Goal: Task Accomplishment & Management: Manage account settings

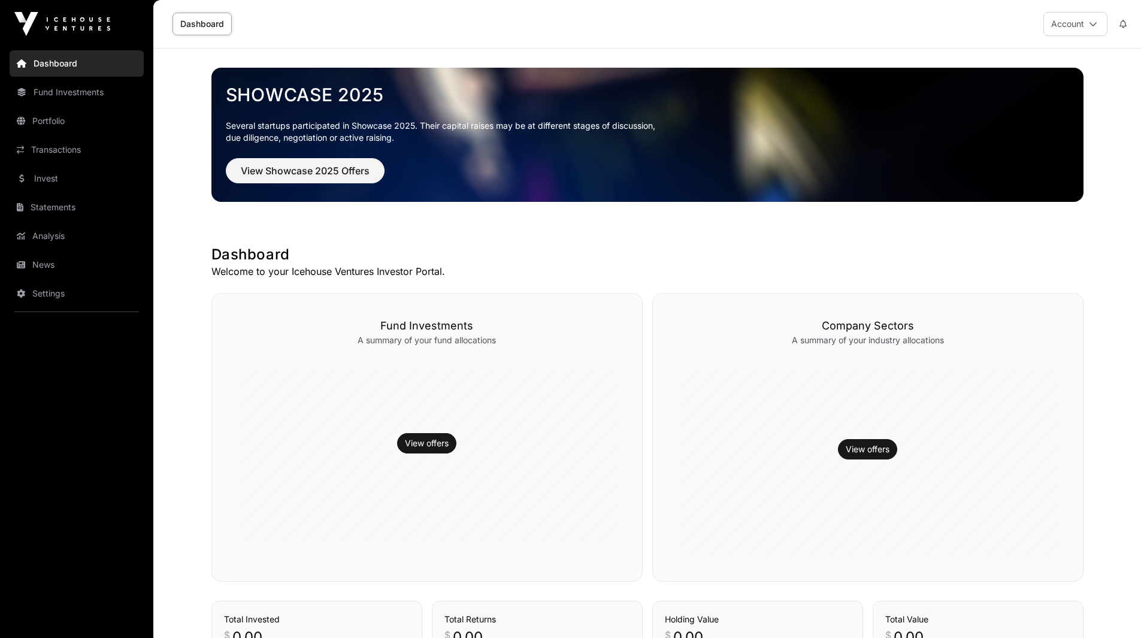
click at [1072, 23] on button "Account" at bounding box center [1075, 24] width 64 height 24
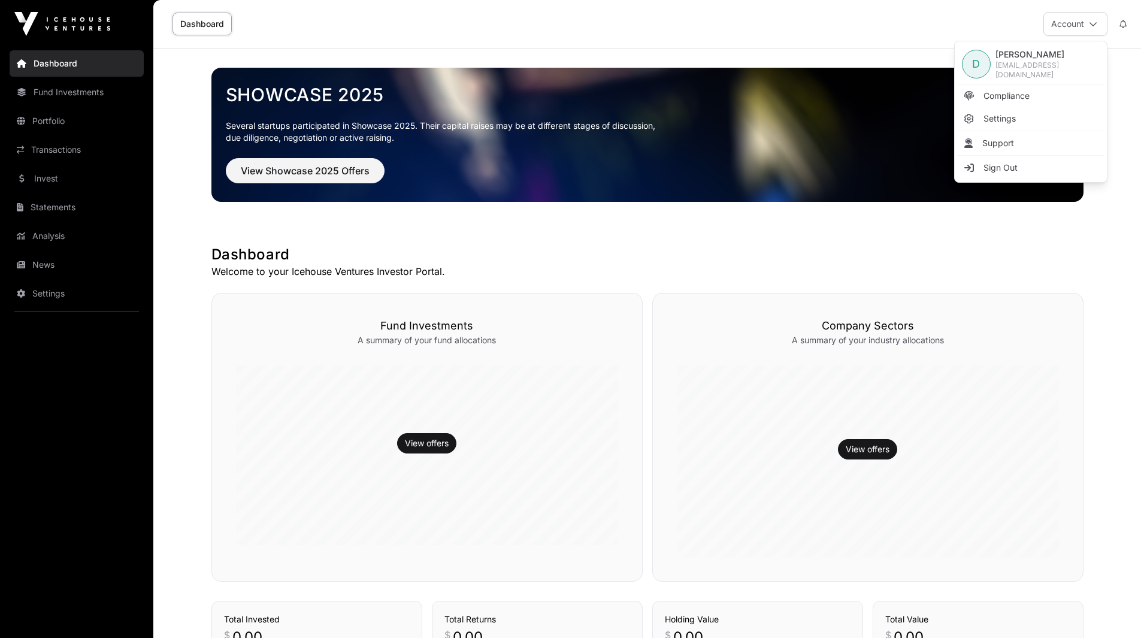
click at [1013, 95] on span "Compliance" at bounding box center [1006, 96] width 46 height 12
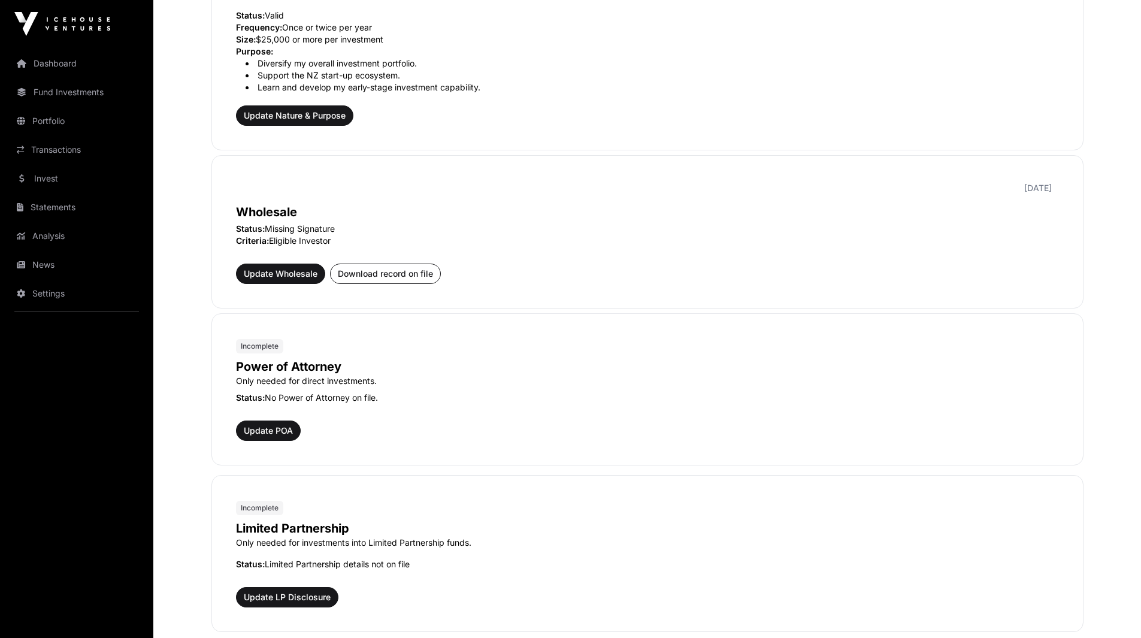
scroll to position [438, 0]
click at [287, 275] on span "Update Wholesale" at bounding box center [281, 273] width 74 height 12
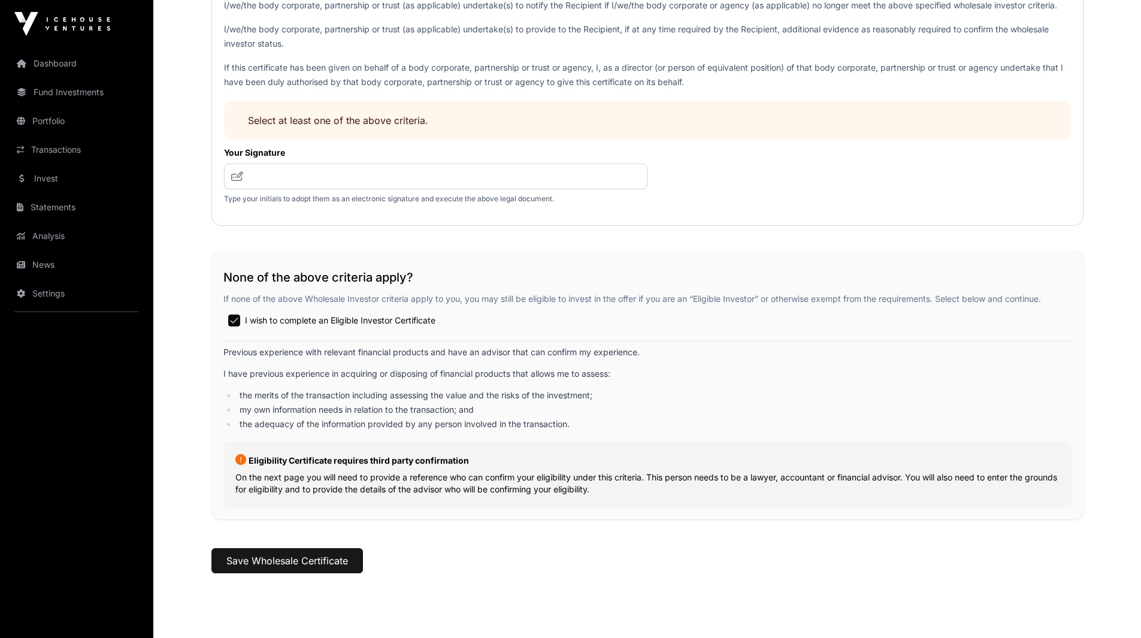
scroll to position [1758, 0]
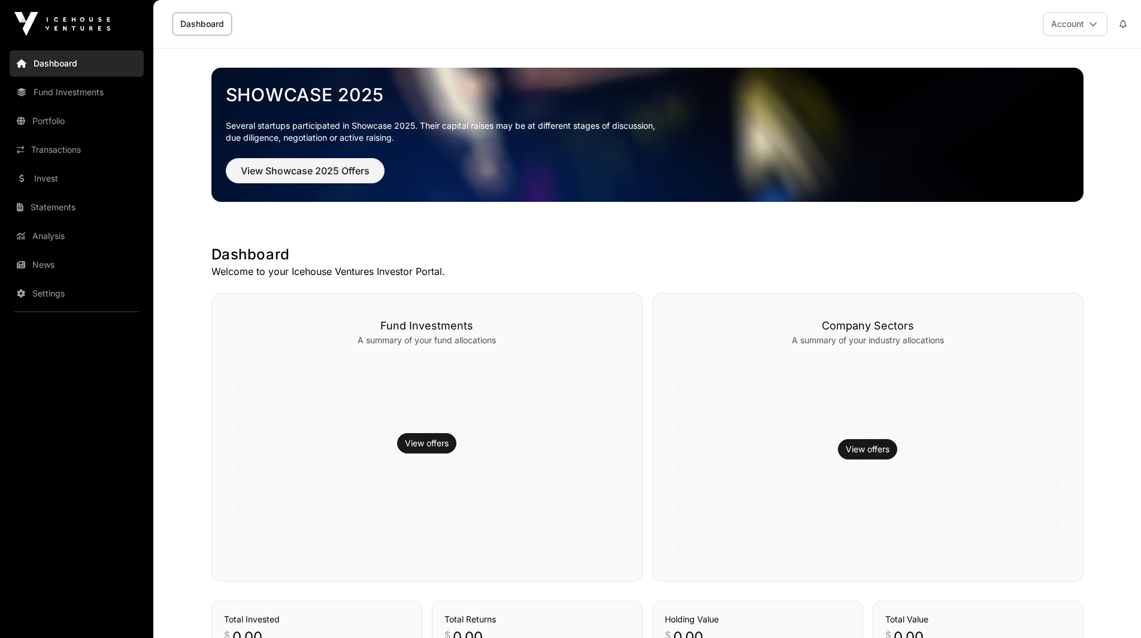
click at [1092, 26] on icon at bounding box center [1093, 24] width 8 height 8
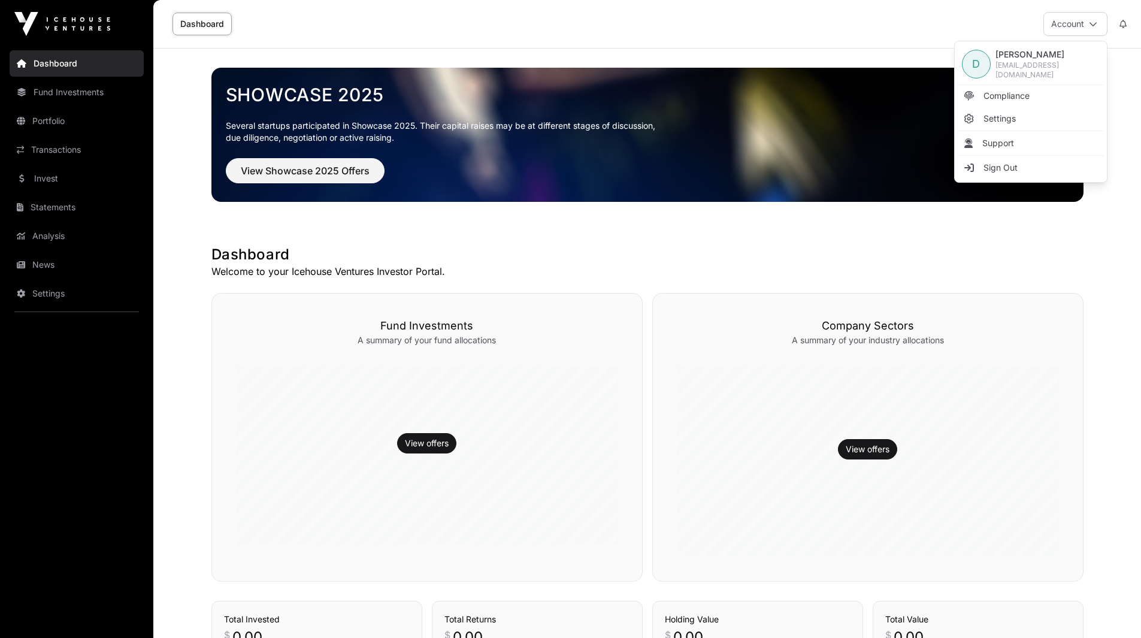
click at [1024, 97] on span "Compliance" at bounding box center [1006, 96] width 46 height 12
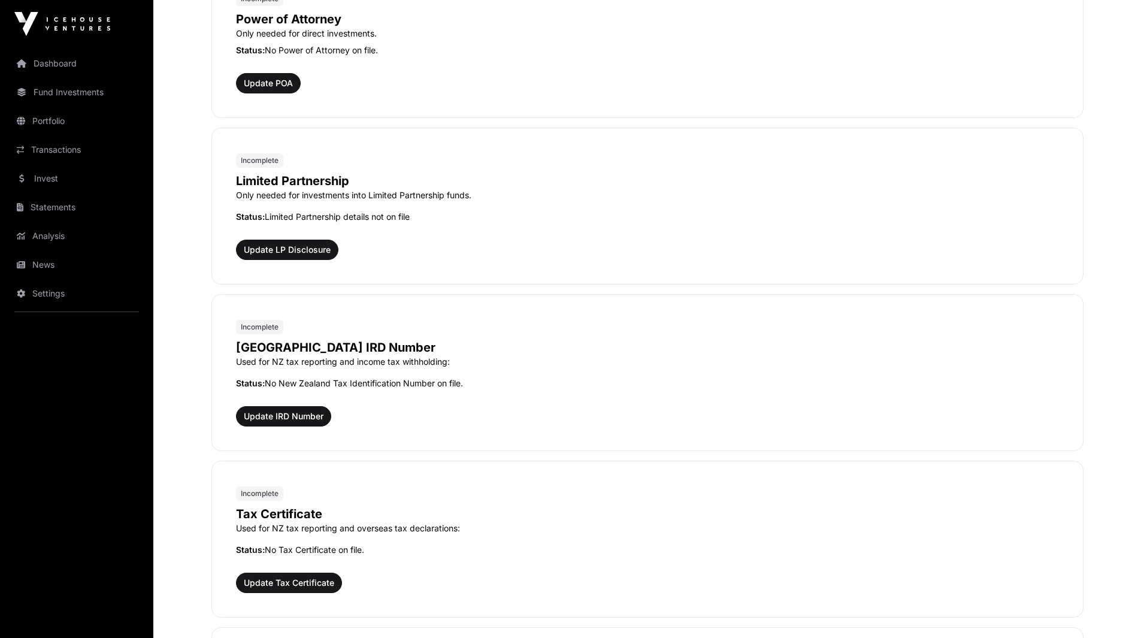
scroll to position [785, 0]
click at [284, 417] on span "Update IRD Number" at bounding box center [284, 416] width 80 height 12
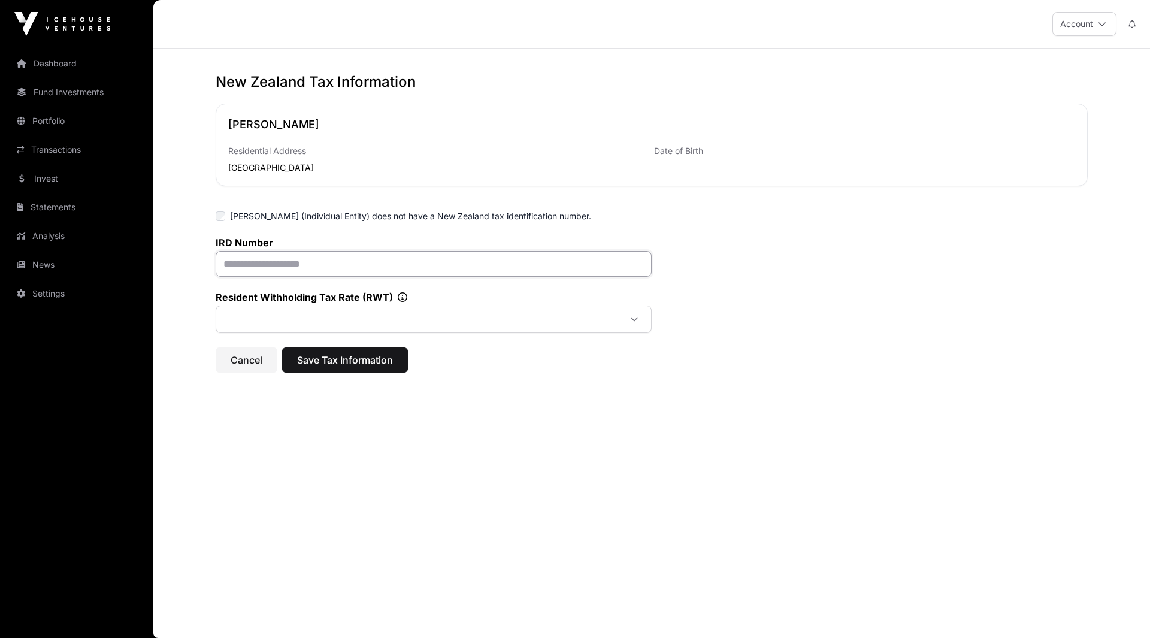
click at [421, 267] on input "text" at bounding box center [434, 264] width 436 height 26
type input "*********"
click at [409, 320] on span at bounding box center [419, 319] width 401 height 22
click at [414, 325] on span "28%" at bounding box center [419, 319] width 401 height 22
click at [673, 154] on span "Date of Birth" at bounding box center [678, 151] width 49 height 10
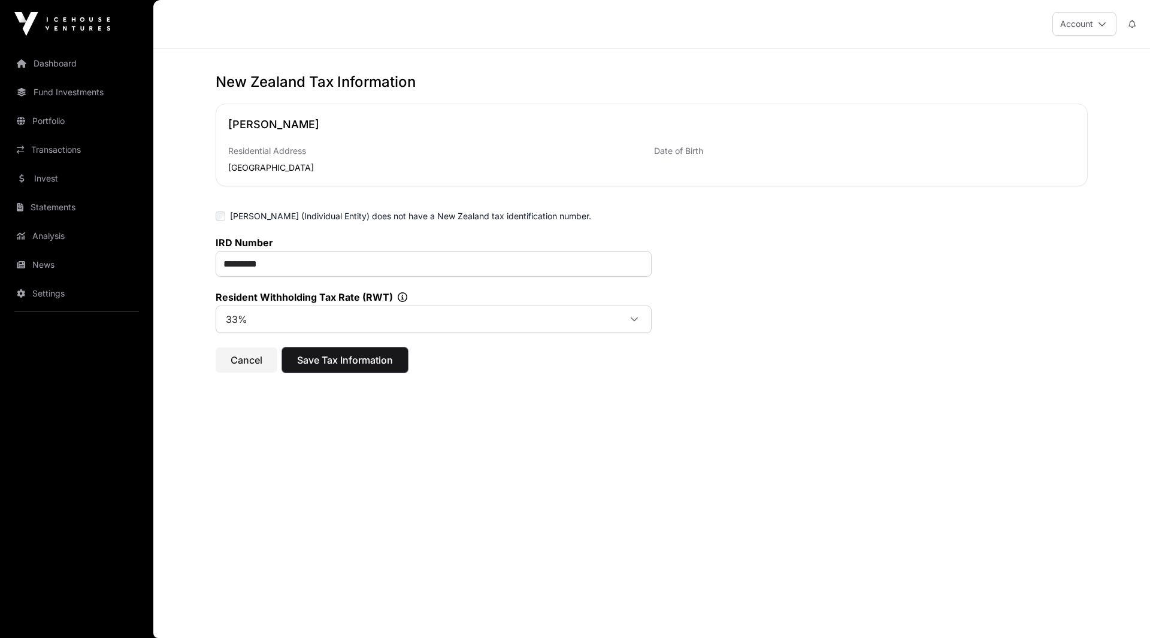
click at [327, 357] on span "Save Tax Information" at bounding box center [345, 360] width 96 height 14
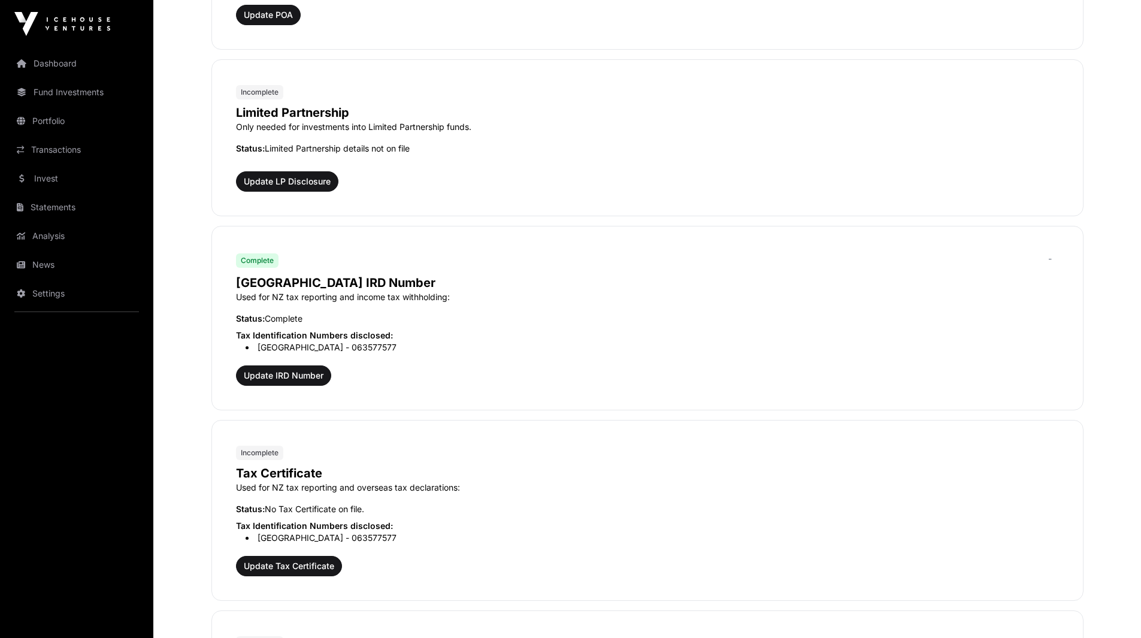
scroll to position [904, 0]
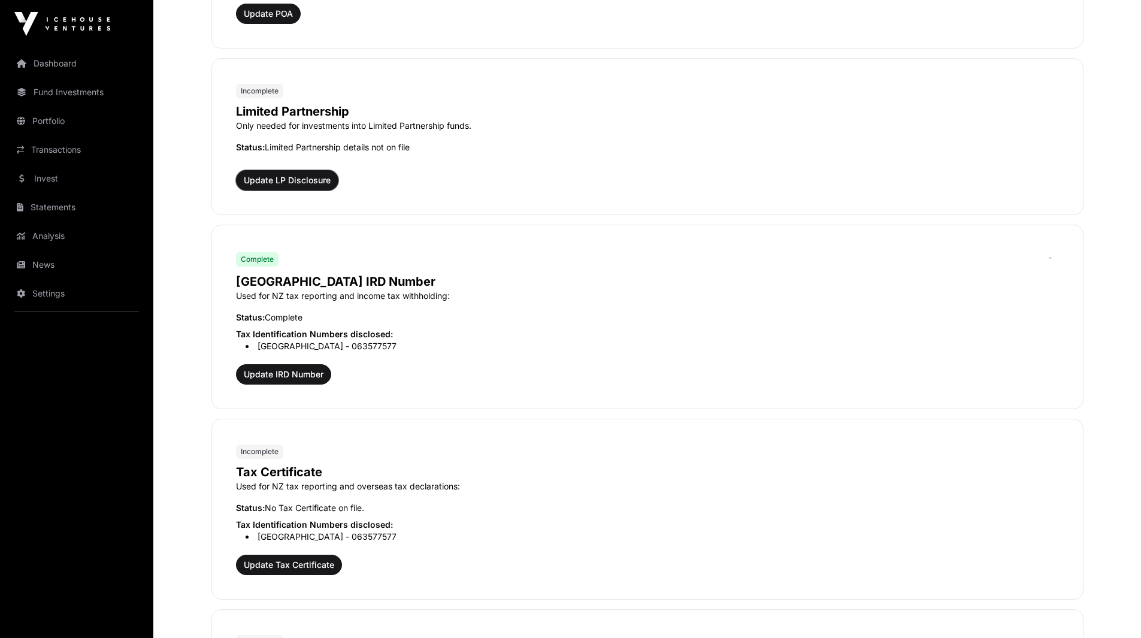
click at [296, 176] on span "Update LP Disclosure" at bounding box center [287, 180] width 87 height 12
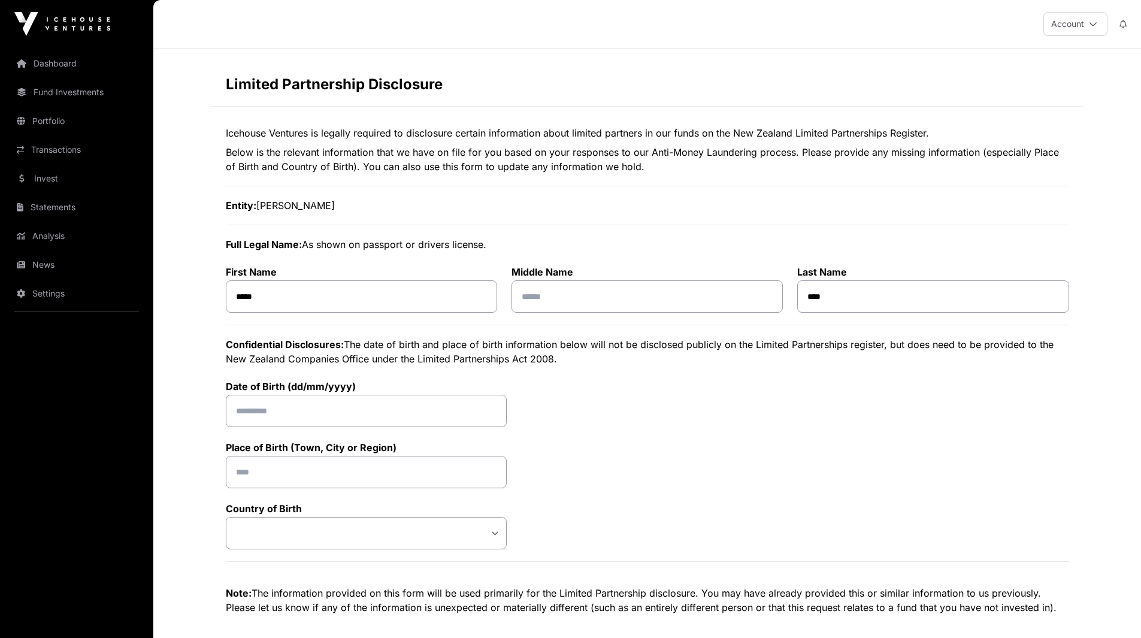
select select
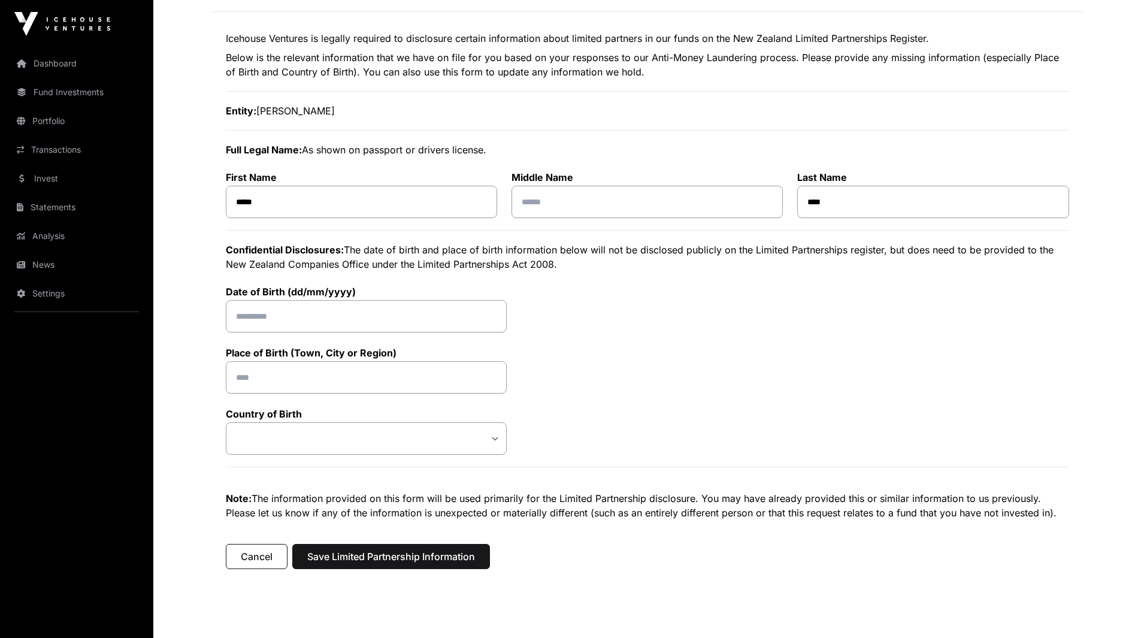
scroll to position [95, 0]
click at [564, 194] on input "text" at bounding box center [646, 201] width 271 height 32
type input "******"
type input "**********"
type input "*******"
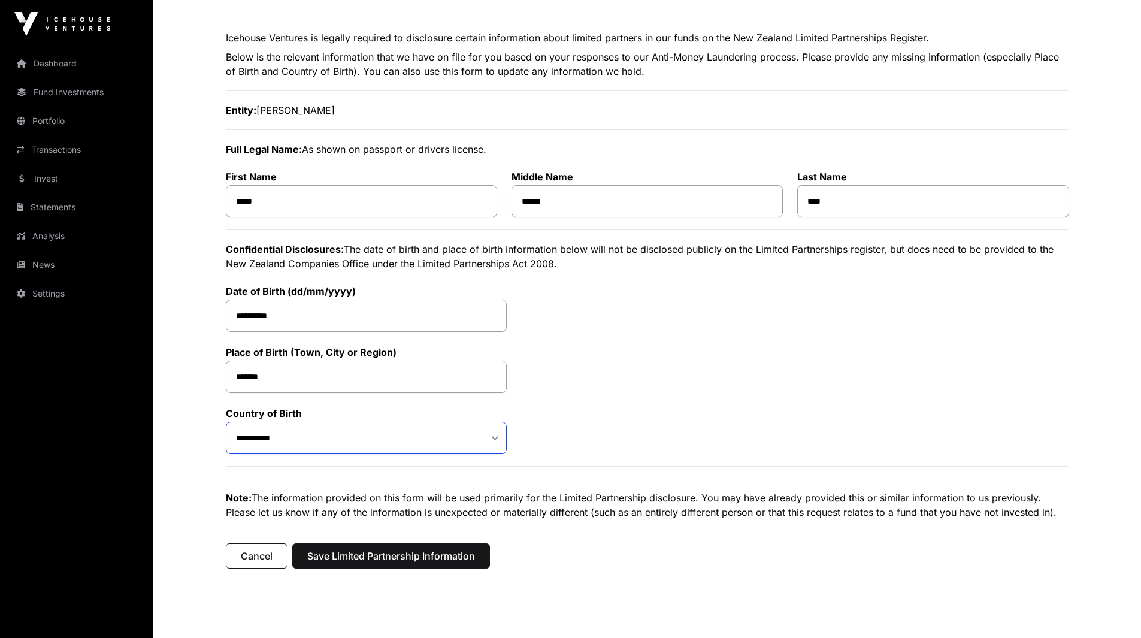
select select "*"
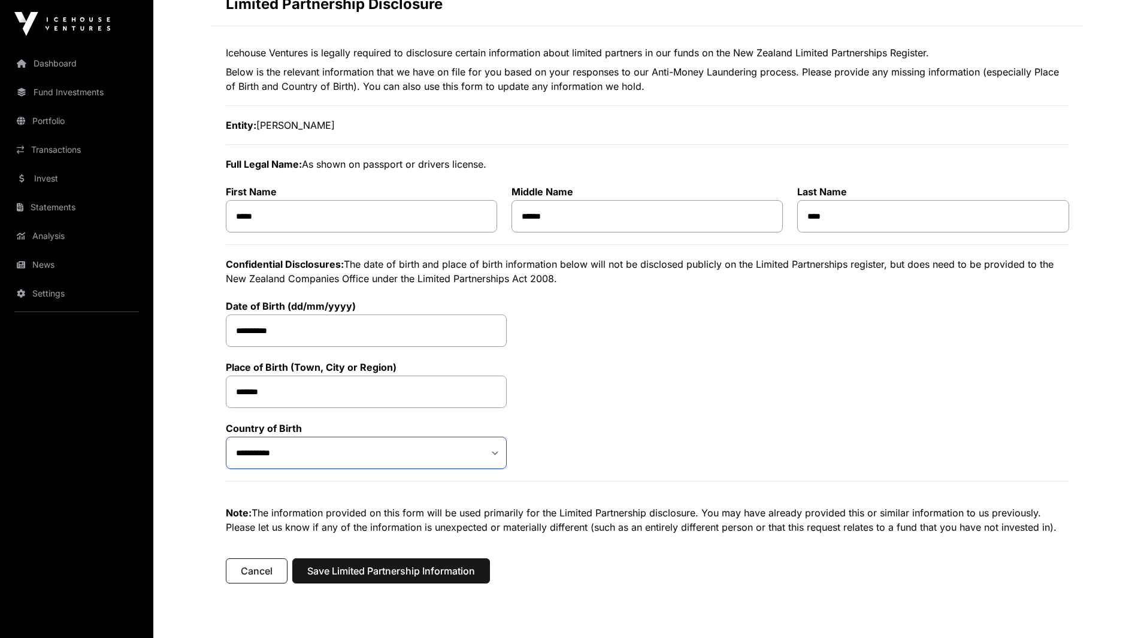
scroll to position [93, 0]
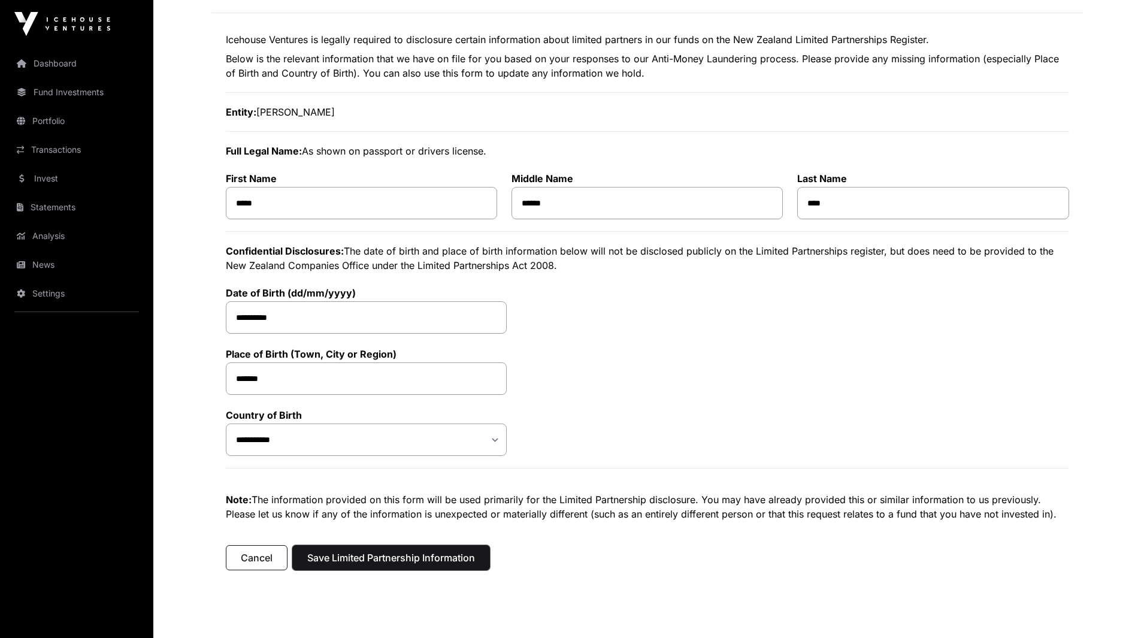
click at [451, 564] on span "Save Limited Partnership Information" at bounding box center [391, 557] width 168 height 14
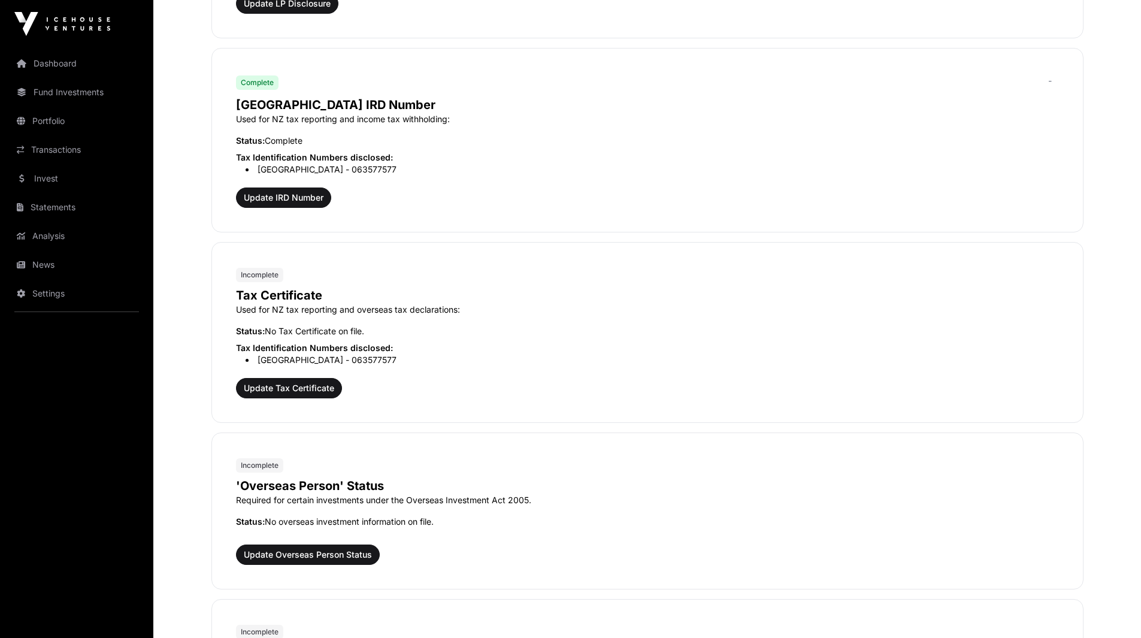
scroll to position [1138, 0]
click at [284, 386] on span "Update Tax Certificate" at bounding box center [289, 388] width 90 height 12
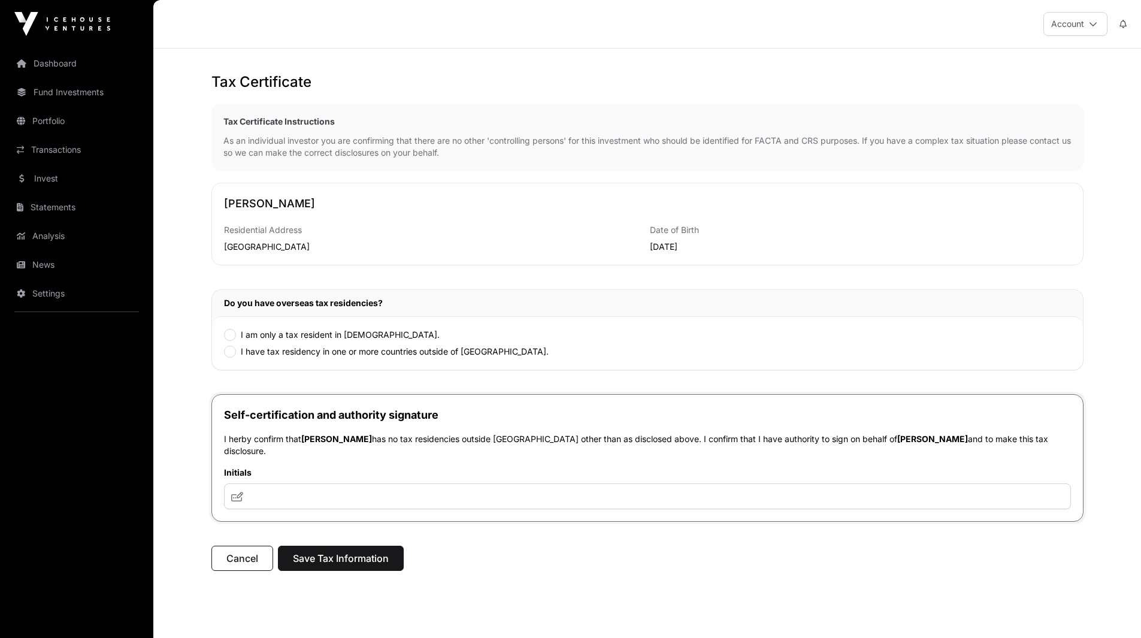
click at [331, 334] on label "I am only a tax resident in New Zealand." at bounding box center [340, 335] width 199 height 12
click at [365, 483] on input "text" at bounding box center [647, 496] width 847 height 26
click at [237, 492] on icon at bounding box center [237, 497] width 12 height 10
click at [273, 483] on input "text" at bounding box center [647, 496] width 847 height 26
type input "**********"
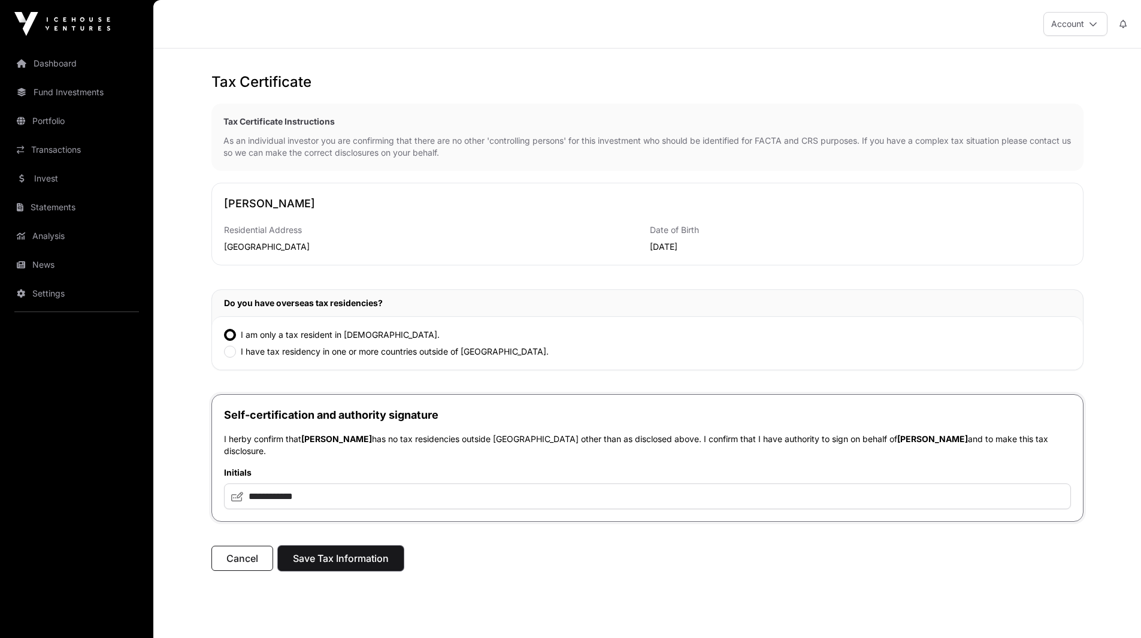
click at [348, 551] on span "Save Tax Information" at bounding box center [341, 558] width 96 height 14
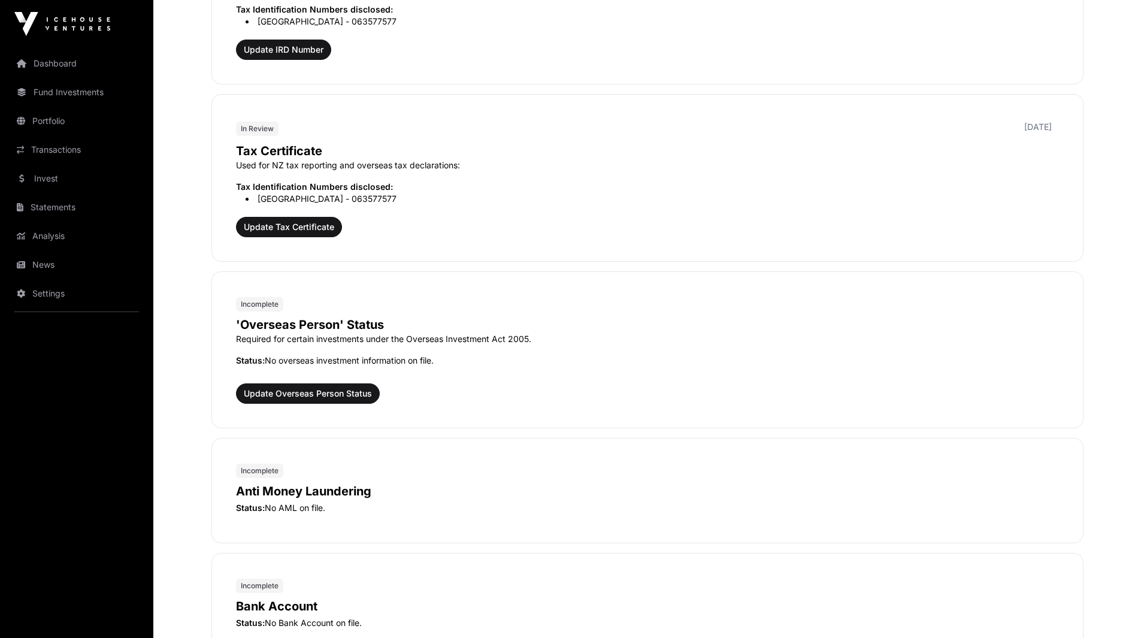
scroll to position [1288, 0]
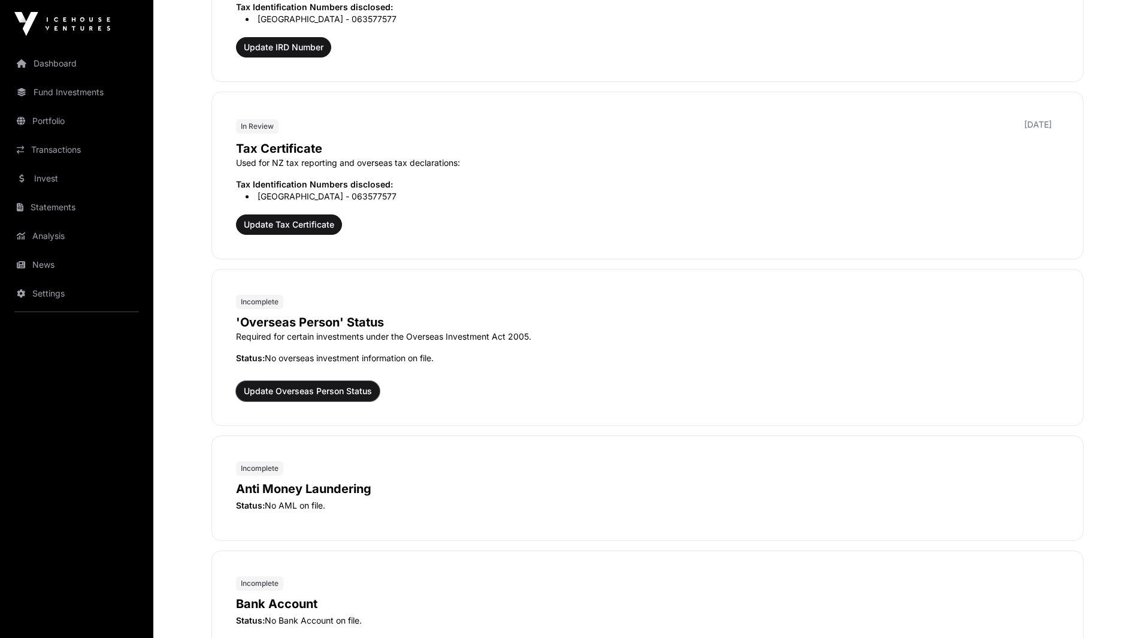
click at [347, 391] on span "Update Overseas Person Status" at bounding box center [308, 391] width 128 height 12
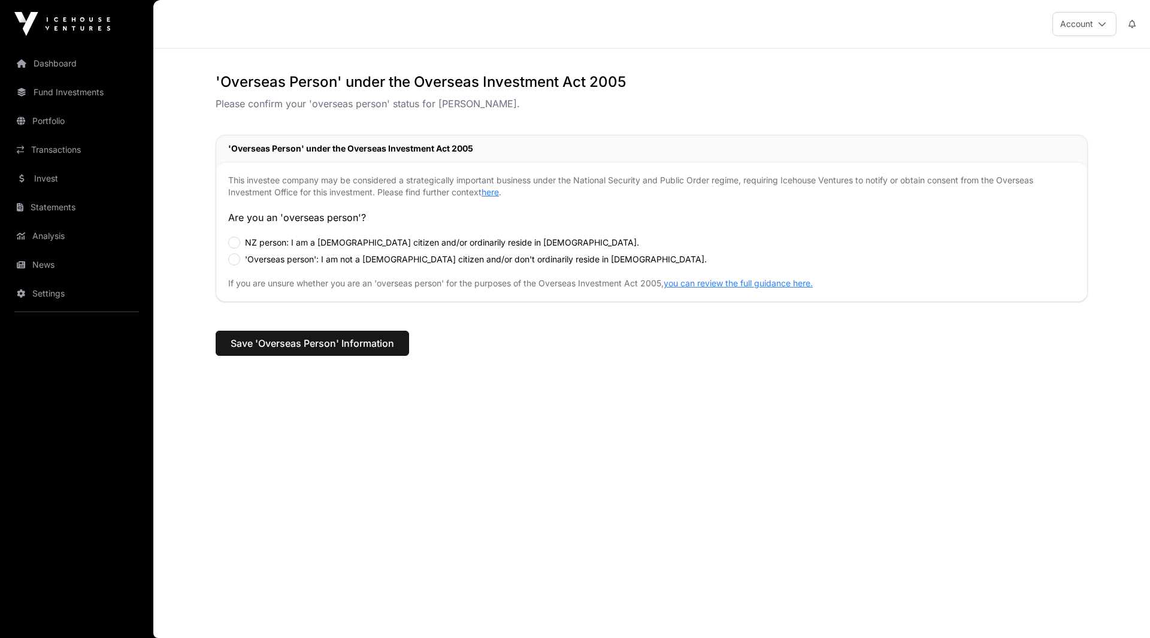
click at [277, 242] on label "NZ person: I am a [DEMOGRAPHIC_DATA] citizen and/or ordinarily reside in [DEMOG…" at bounding box center [442, 243] width 394 height 12
click at [325, 349] on span "Save 'Overseas Person' Information" at bounding box center [313, 343] width 164 height 14
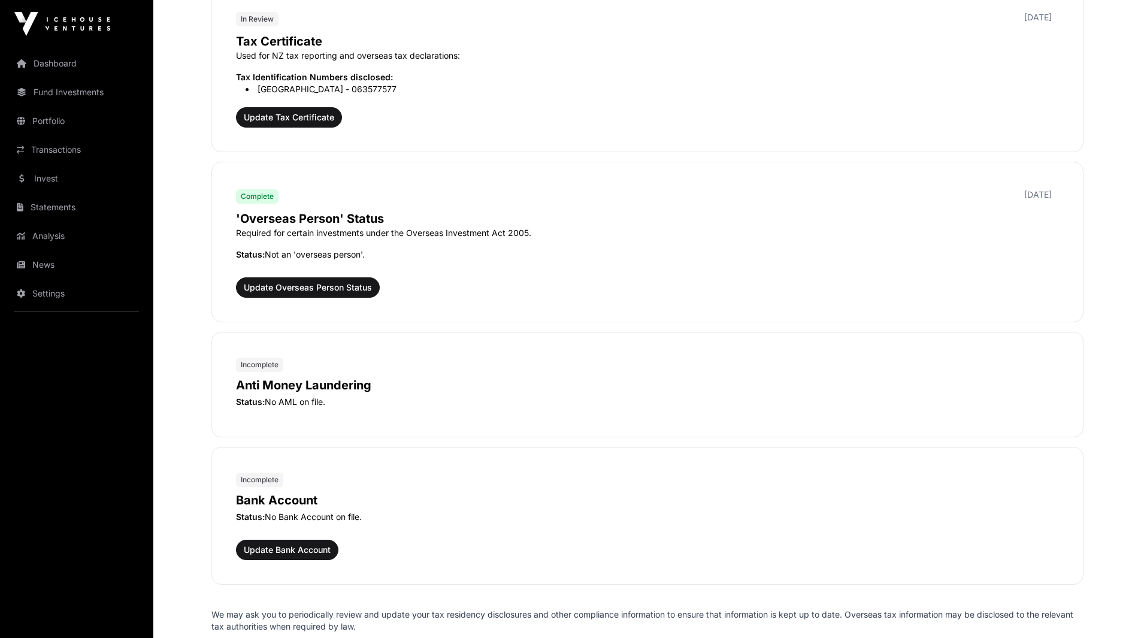
scroll to position [1412, 0]
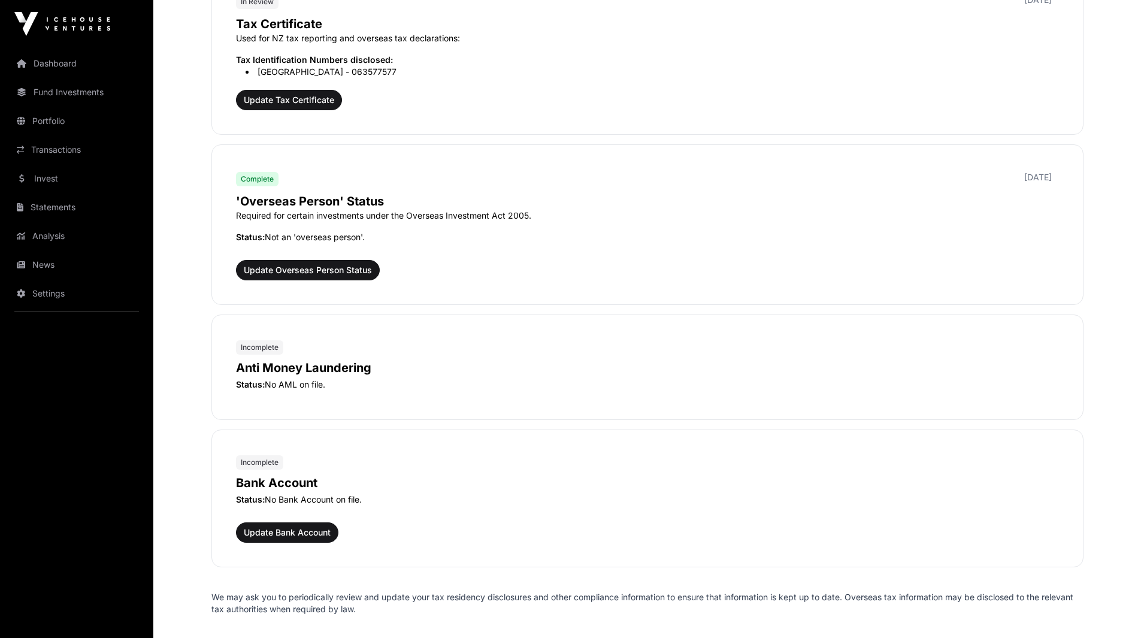
click at [272, 368] on p "Anti Money Laundering" at bounding box center [647, 367] width 823 height 17
click at [305, 386] on p "Status: No AML on file." at bounding box center [647, 385] width 823 height 12
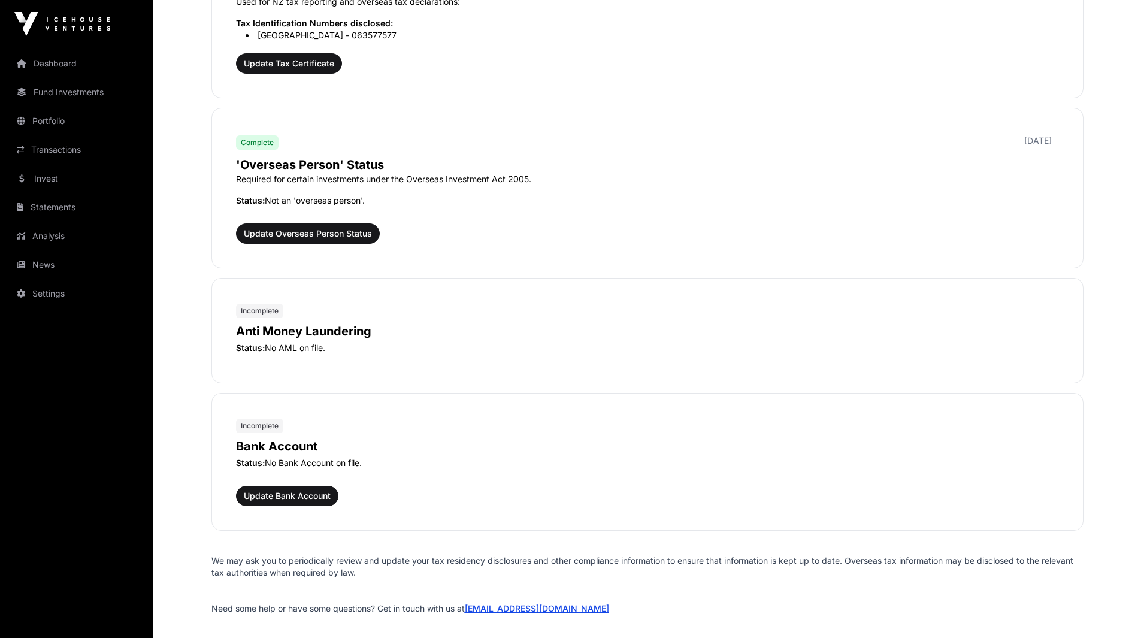
scroll to position [1471, 0]
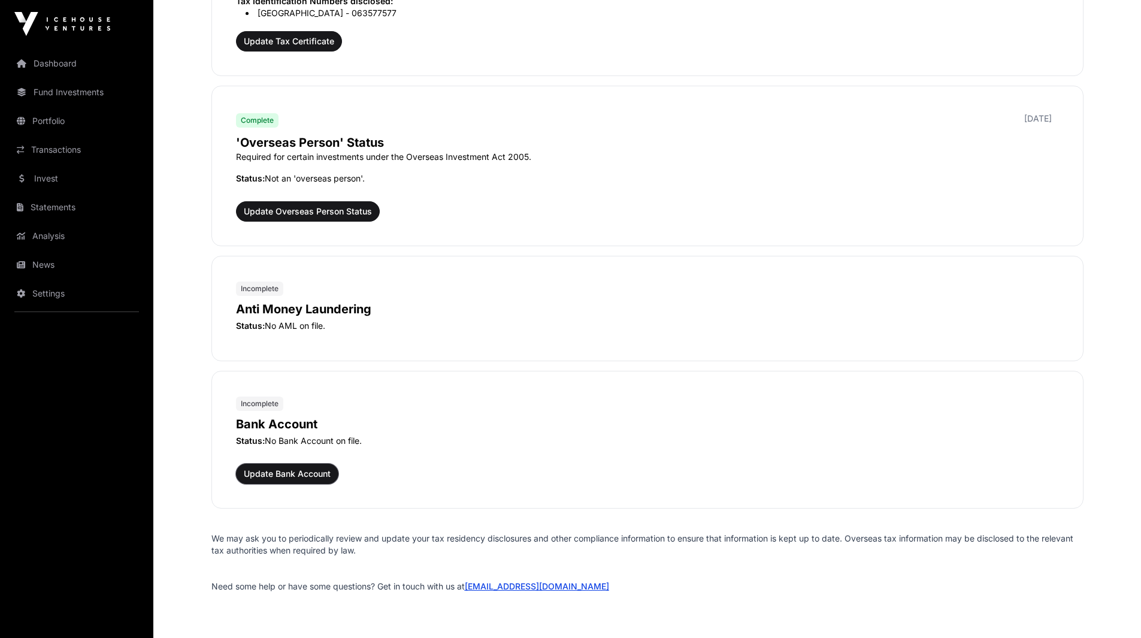
click at [285, 473] on span "Update Bank Account" at bounding box center [287, 474] width 87 height 12
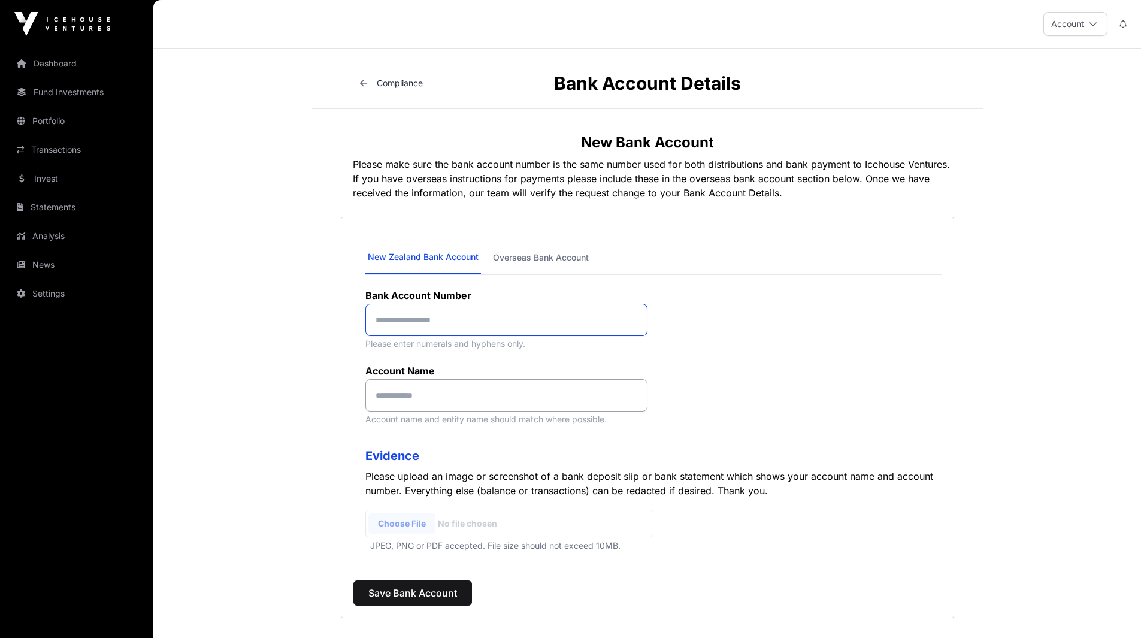
click at [480, 322] on input at bounding box center [506, 320] width 282 height 32
type input "*"
click at [389, 83] on span "Compliance" at bounding box center [400, 83] width 46 height 10
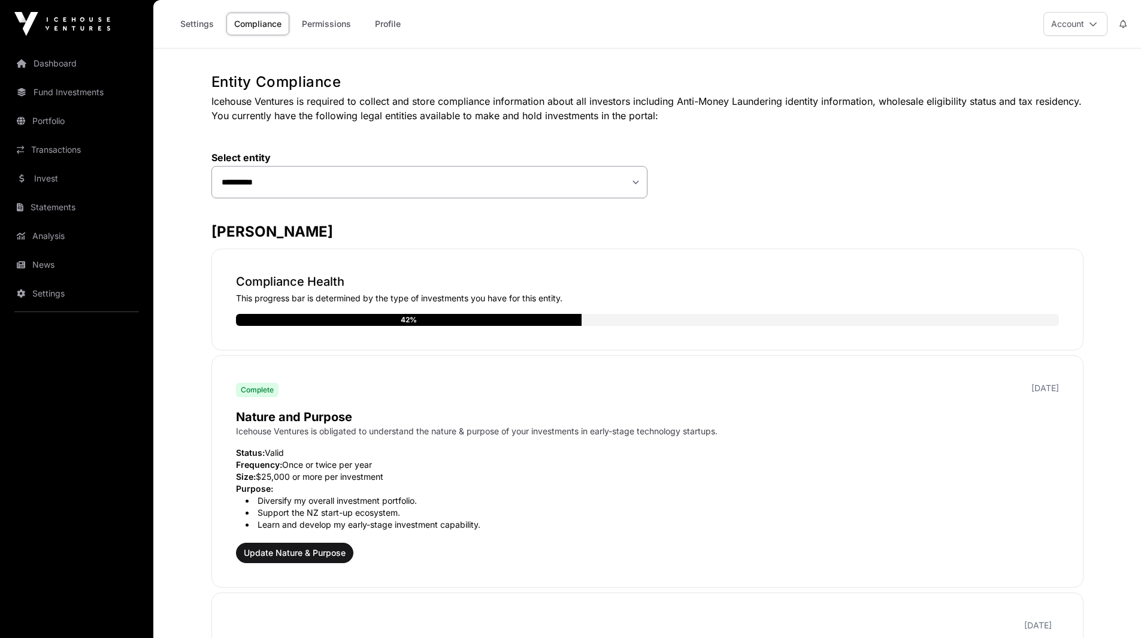
click at [319, 26] on link "Permissions" at bounding box center [326, 24] width 65 height 23
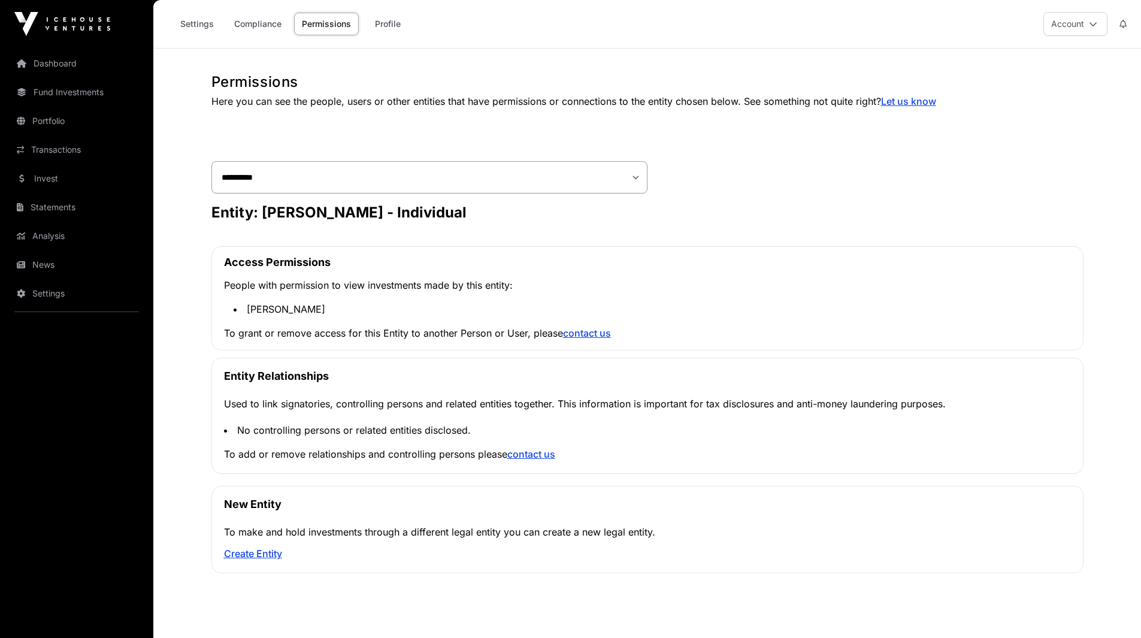
scroll to position [43, 0]
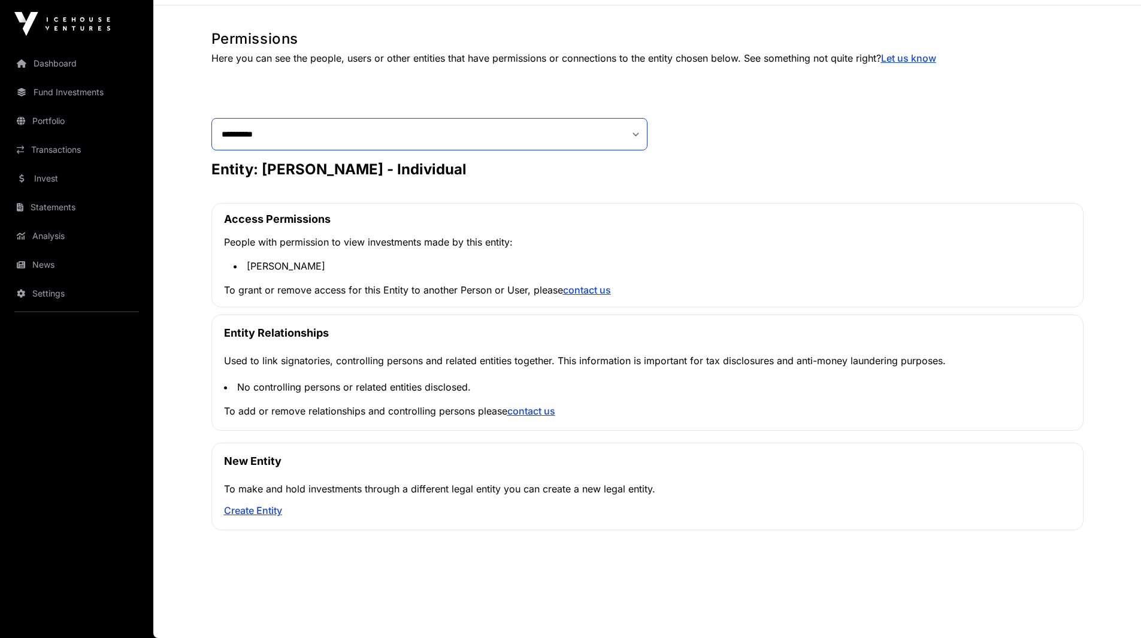
click at [416, 146] on select "**********" at bounding box center [429, 134] width 436 height 32
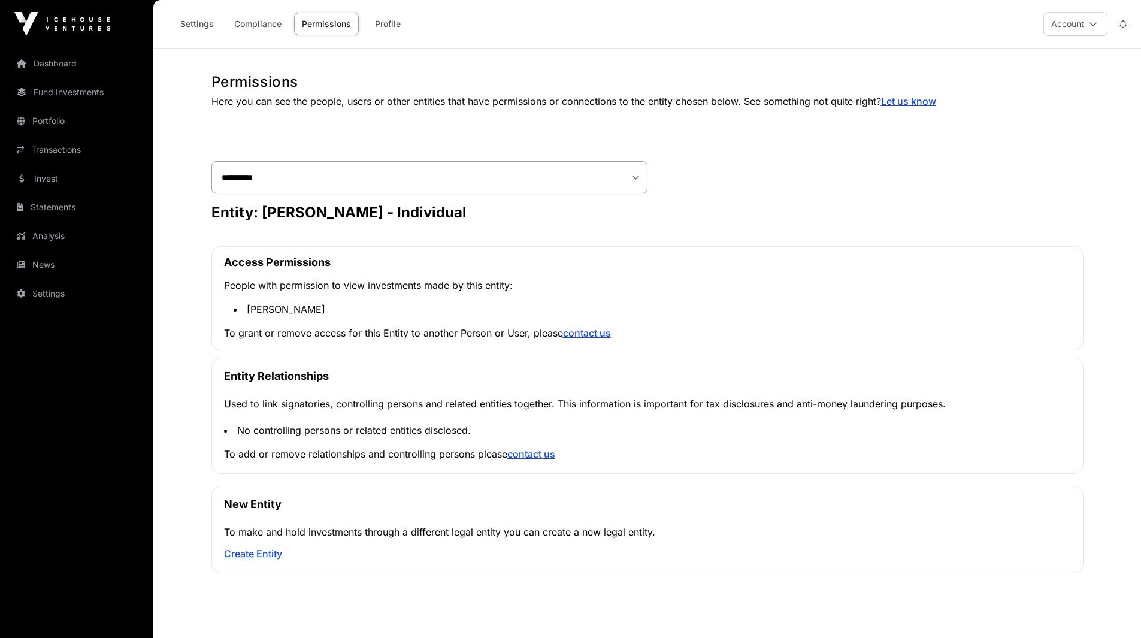
click at [377, 23] on link "Profile" at bounding box center [388, 24] width 48 height 23
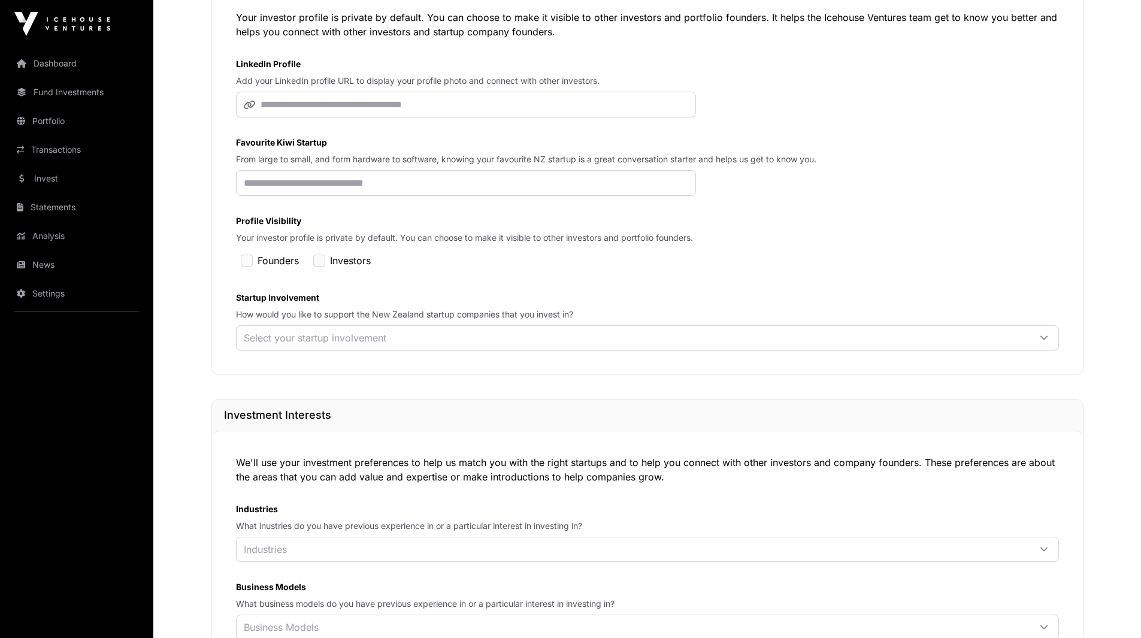
scroll to position [177, 0]
click at [411, 346] on div "Select your startup involvement" at bounding box center [633, 337] width 793 height 24
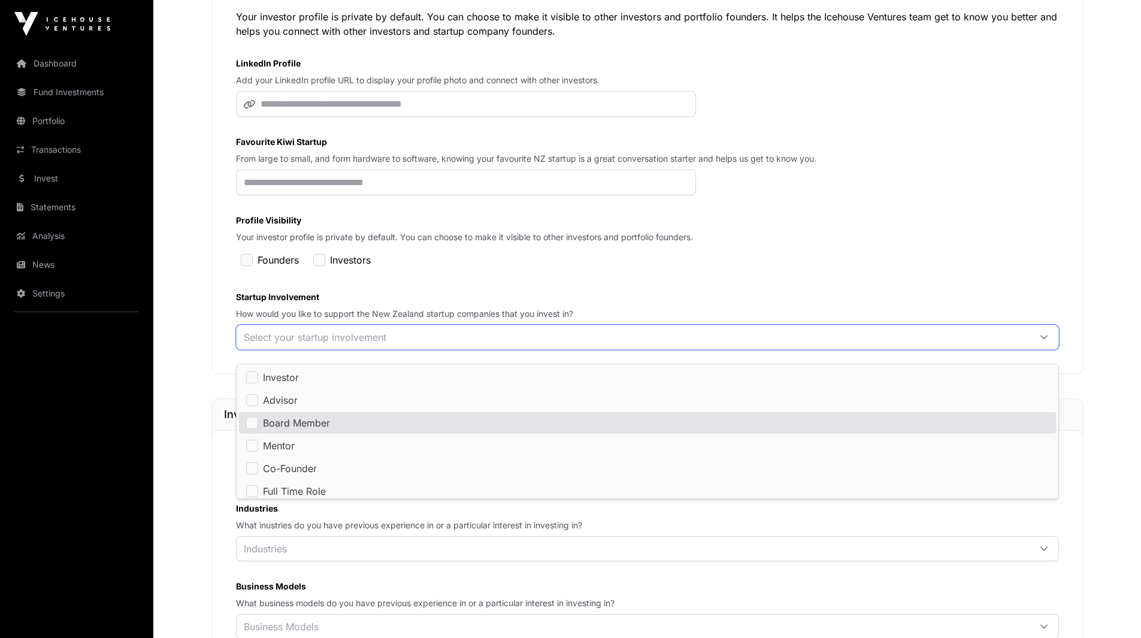
scroll to position [6, 0]
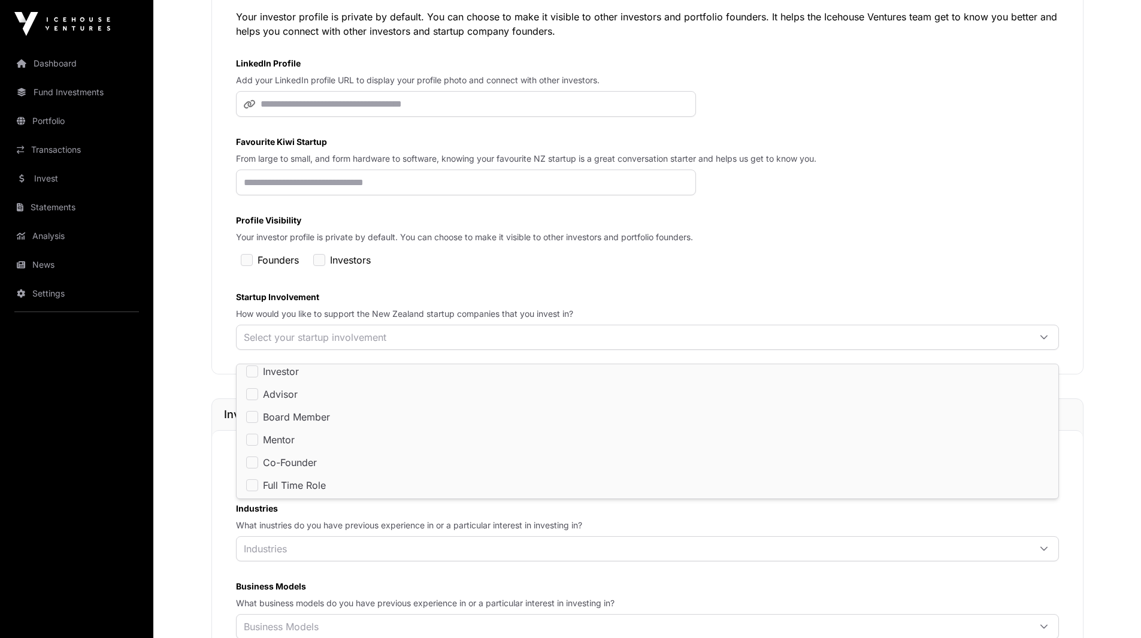
click at [919, 224] on label "Profile Visibility" at bounding box center [647, 220] width 823 height 12
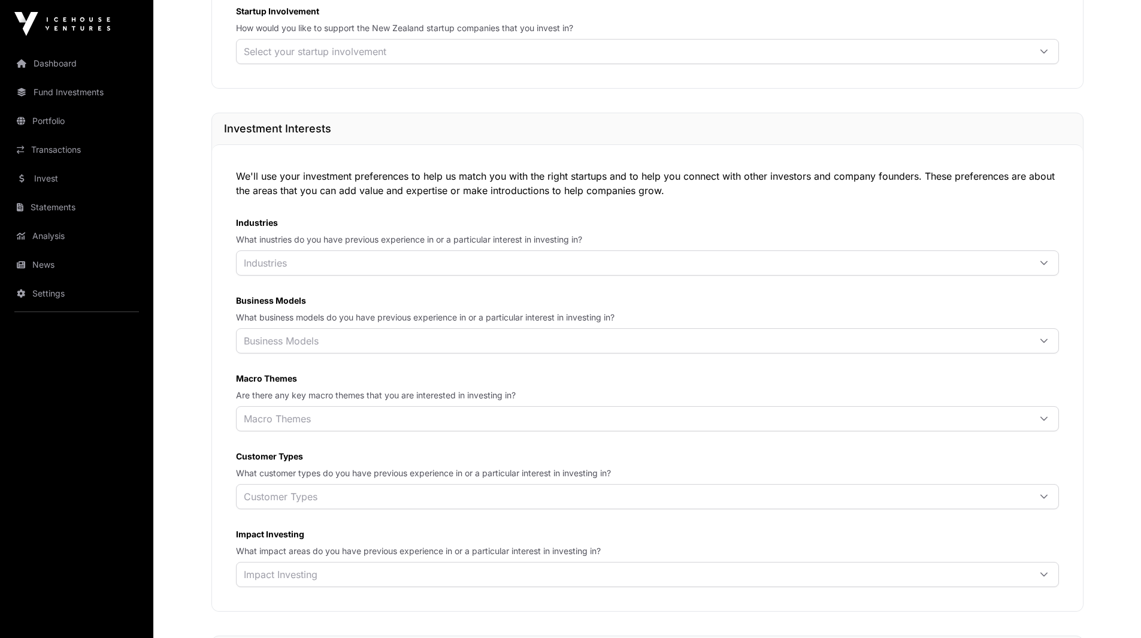
scroll to position [463, 0]
click at [666, 274] on div "Industries" at bounding box center [633, 262] width 793 height 24
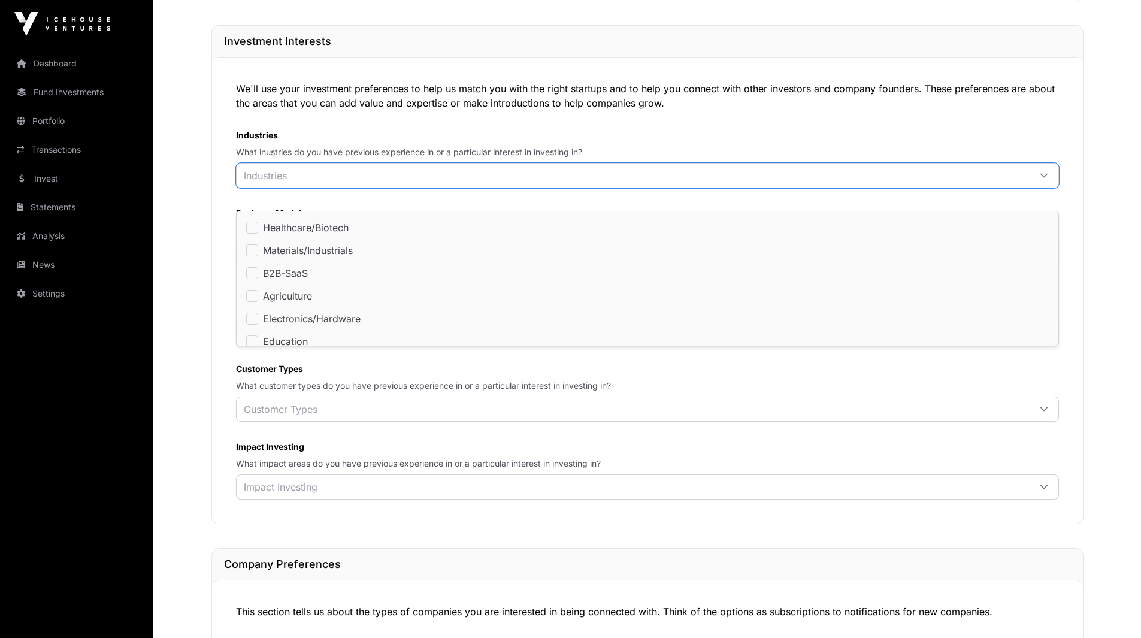
scroll to position [132, 0]
click at [158, 296] on main "Network Profile Manage your investment preferences and network visibility. Thes…" at bounding box center [647, 215] width 988 height 1433
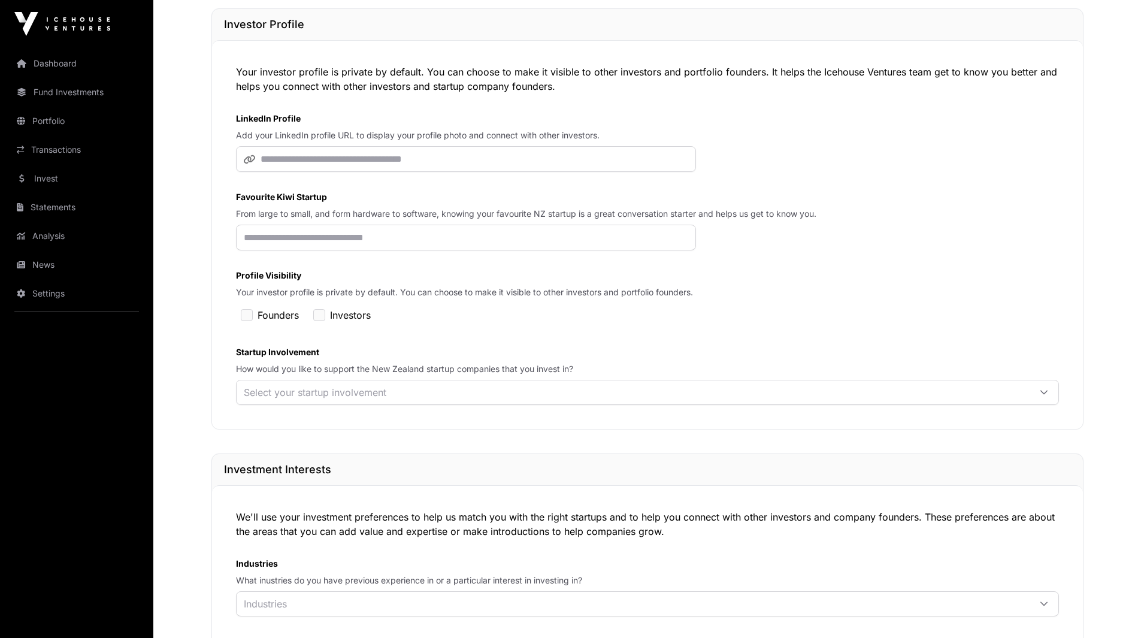
scroll to position [0, 0]
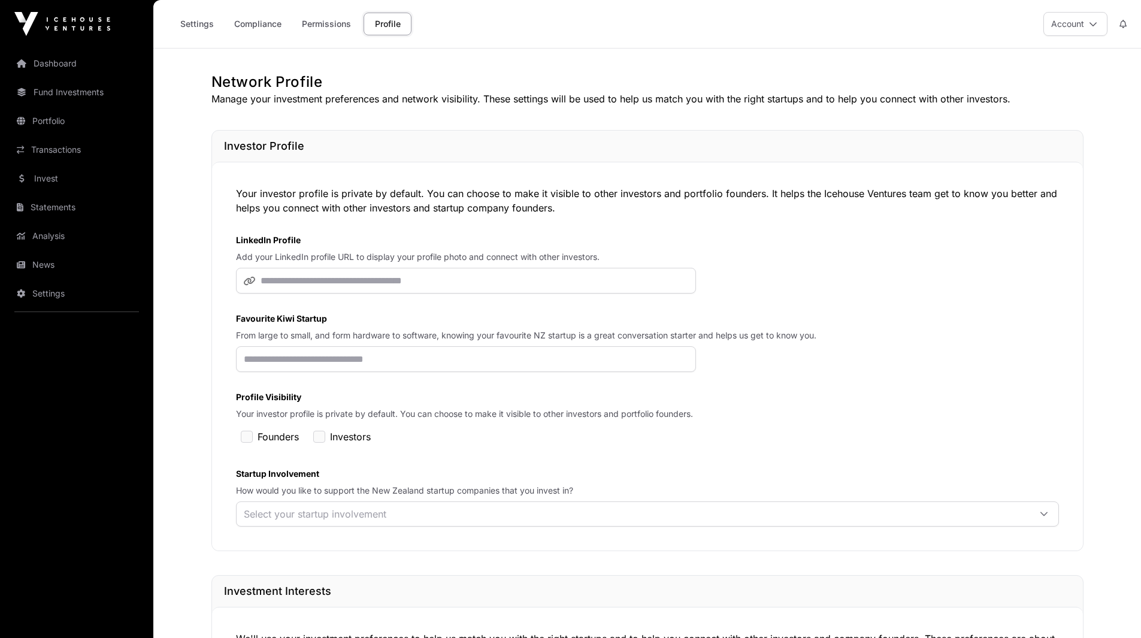
click at [205, 22] on link "Settings" at bounding box center [196, 24] width 49 height 23
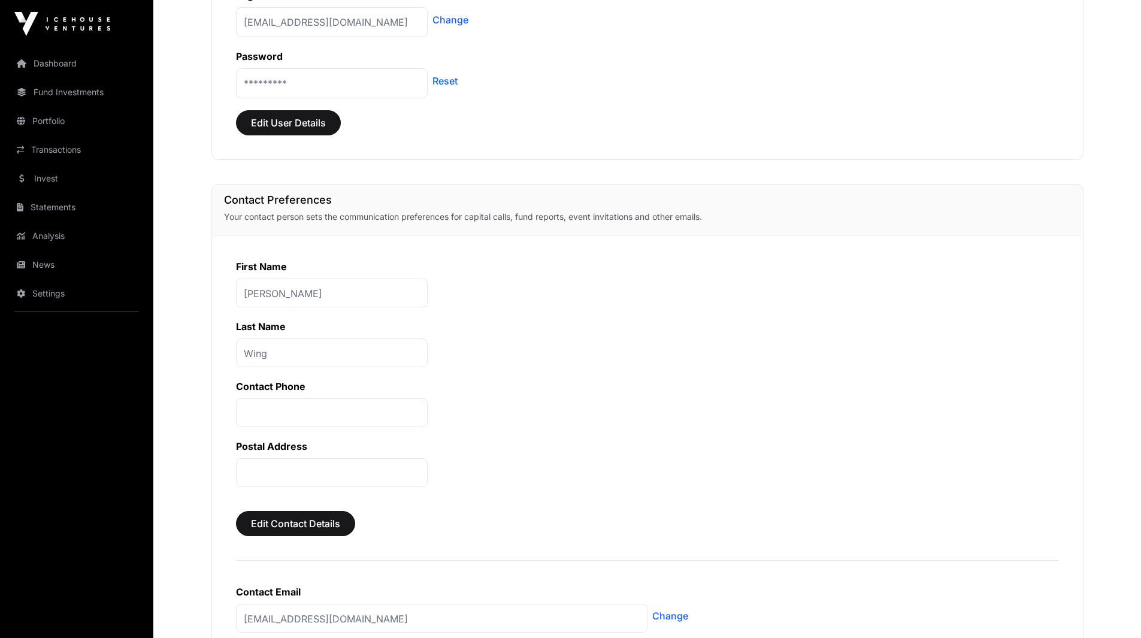
scroll to position [296, 0]
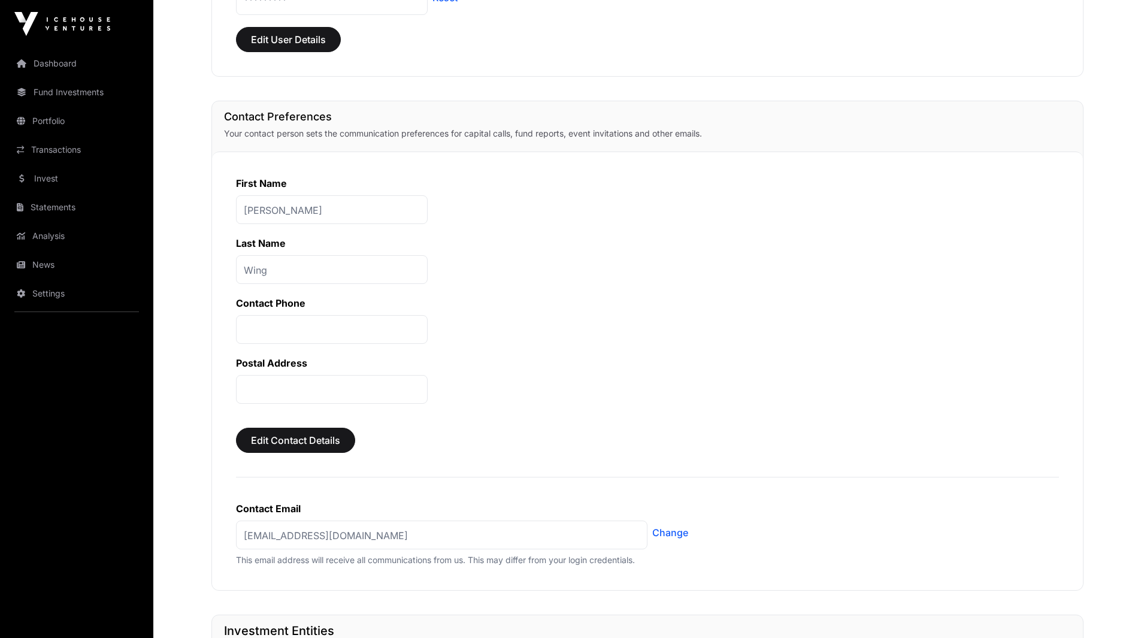
click at [317, 333] on p at bounding box center [332, 329] width 192 height 29
click at [295, 394] on p at bounding box center [332, 389] width 192 height 29
click at [300, 434] on span "Edit Contact Details" at bounding box center [295, 440] width 89 height 14
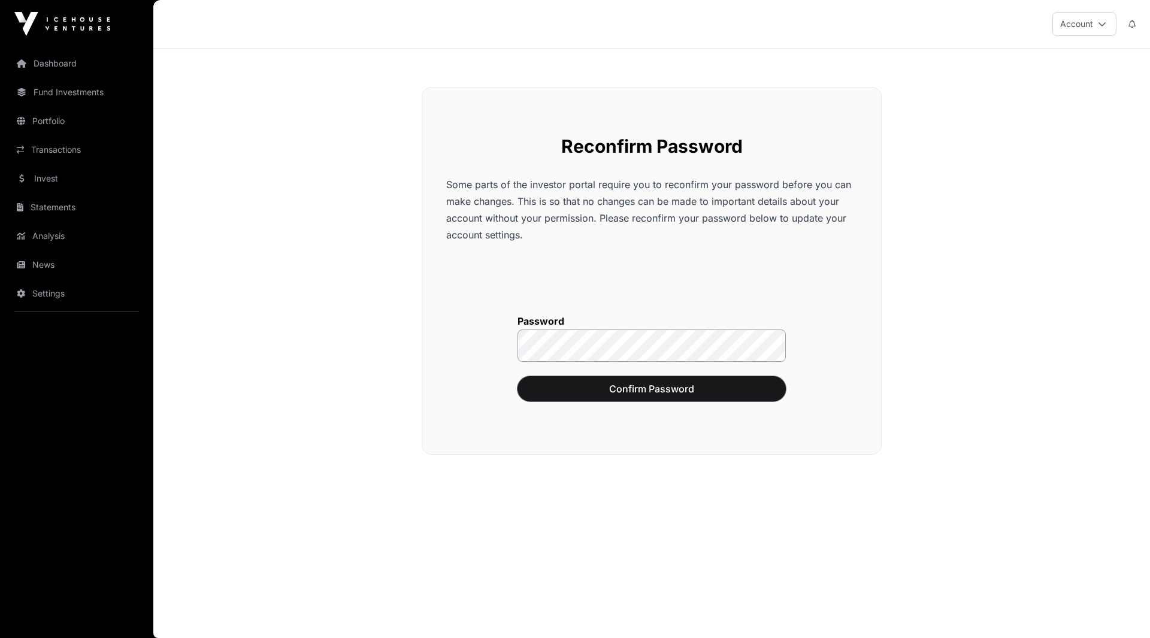
click at [652, 389] on span "Confirm Password" at bounding box center [651, 389] width 238 height 14
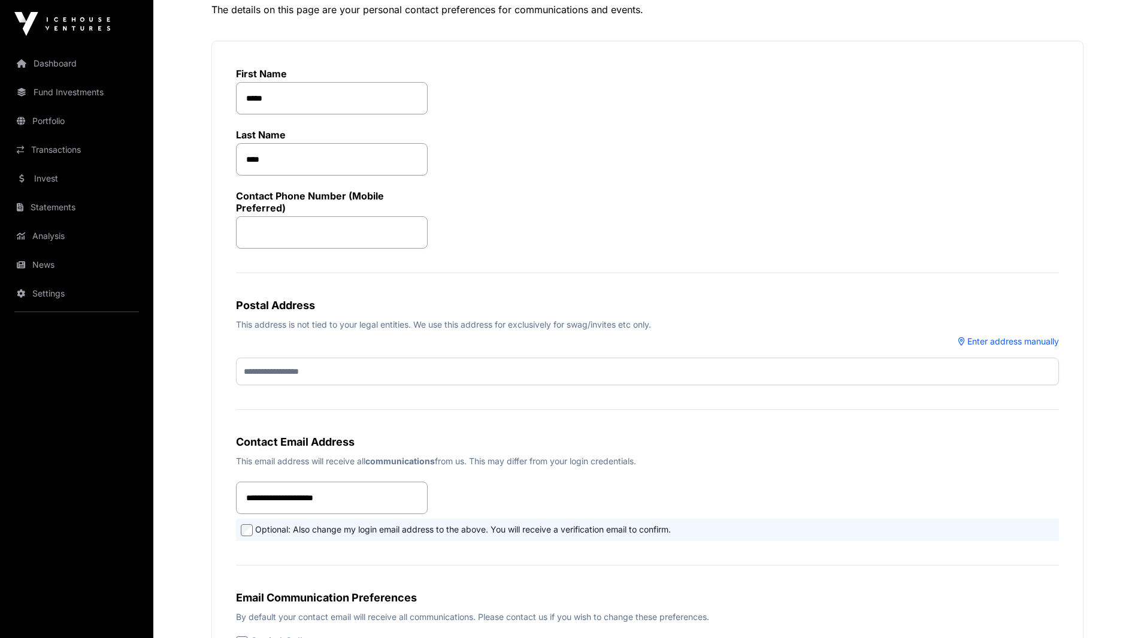
scroll to position [126, 0]
click at [350, 244] on input "phone_number" at bounding box center [332, 231] width 192 height 32
type input "**********"
click at [326, 374] on input "text" at bounding box center [647, 370] width 823 height 28
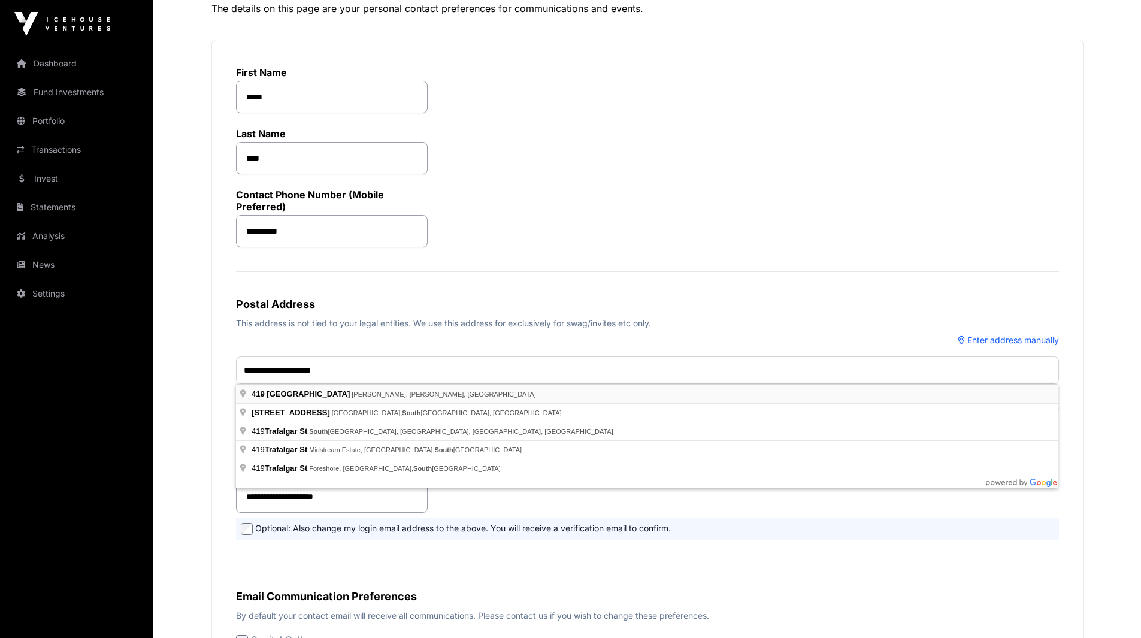
type input "**********"
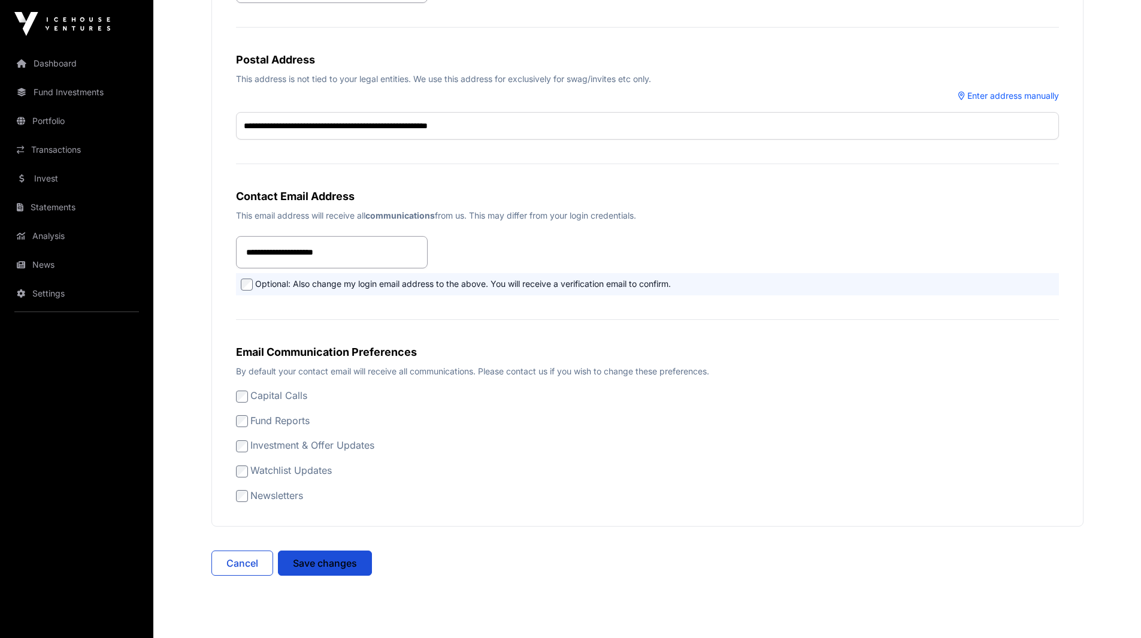
scroll to position [374, 0]
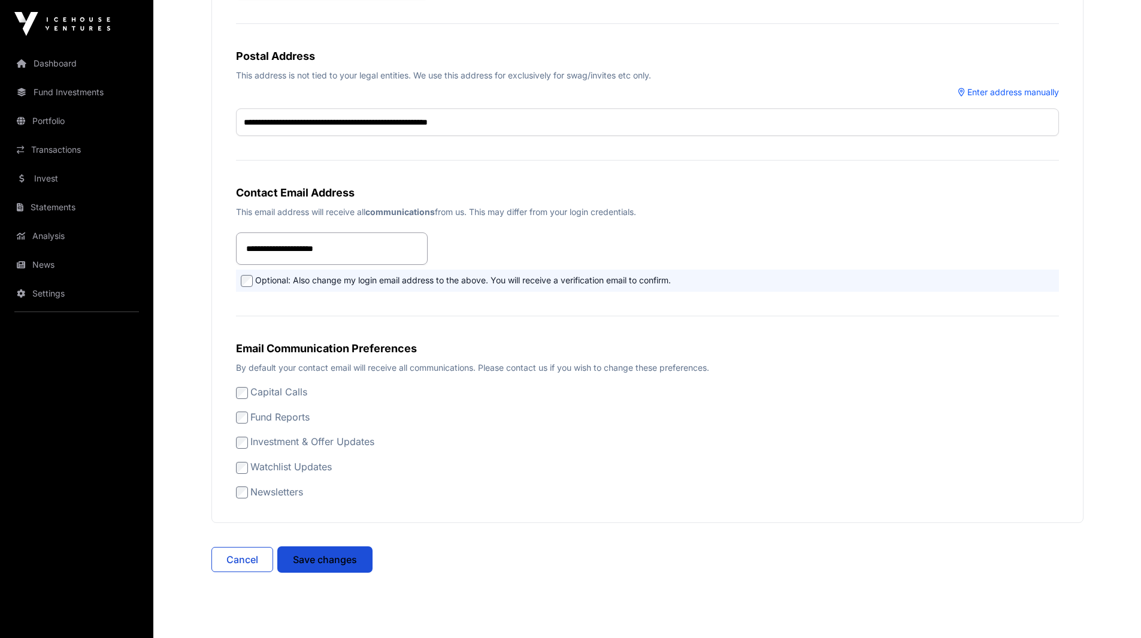
click at [307, 569] on button "Save changes" at bounding box center [325, 559] width 94 height 25
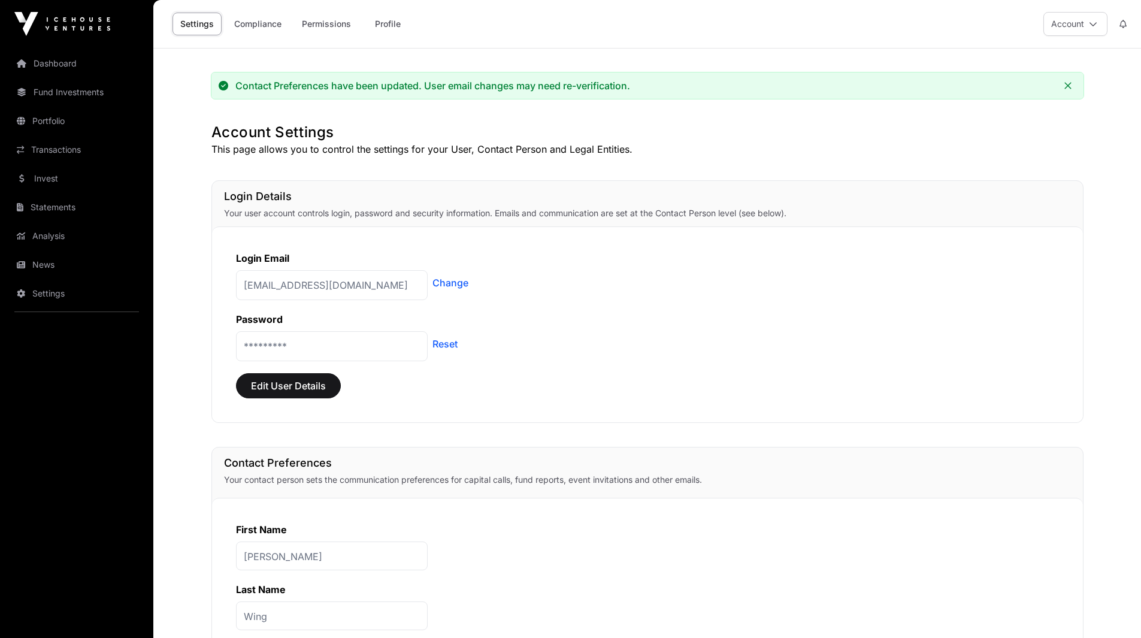
click at [350, 338] on p "*********" at bounding box center [332, 346] width 192 height 30
click at [371, 344] on p "*********" at bounding box center [332, 346] width 192 height 30
click at [259, 21] on link "Compliance" at bounding box center [257, 24] width 63 height 23
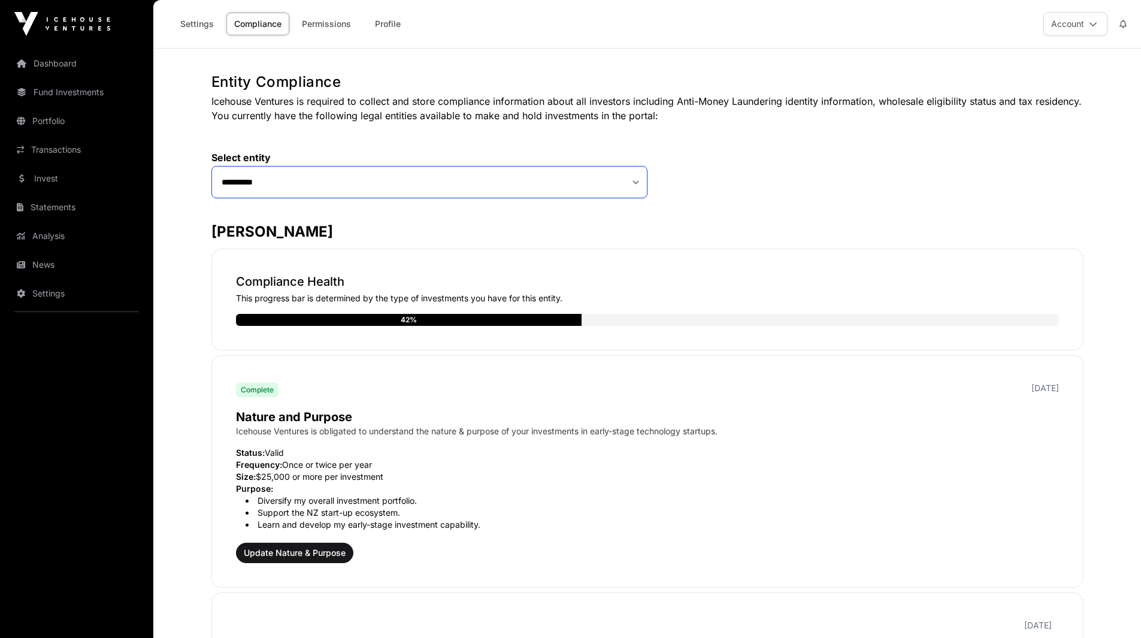
click at [631, 178] on select "**********" at bounding box center [429, 182] width 436 height 32
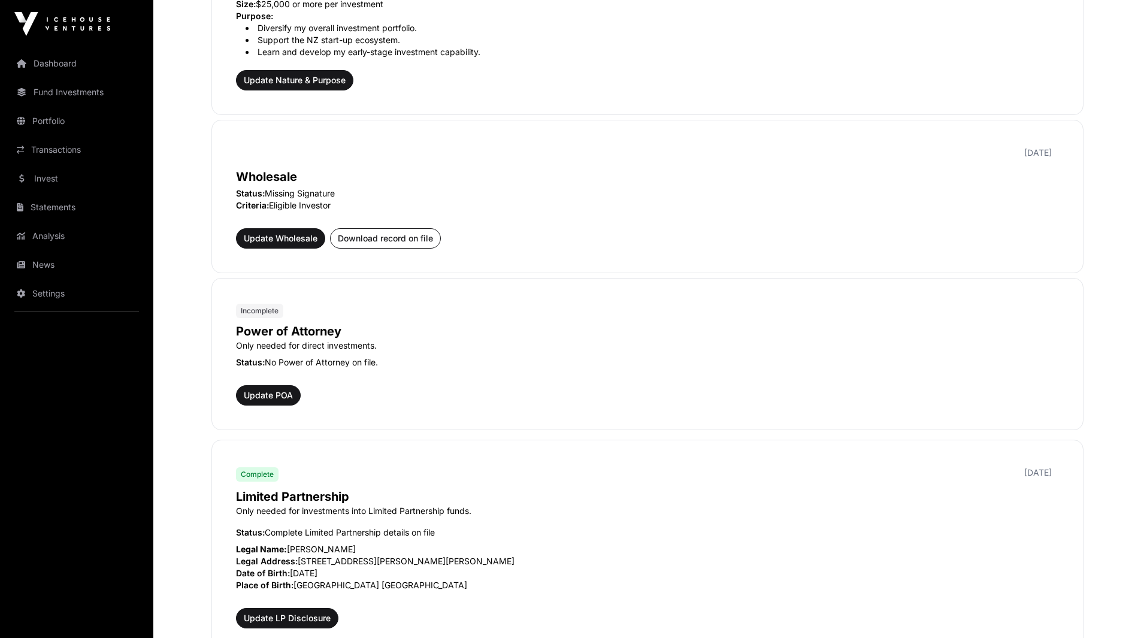
scroll to position [473, 0]
click at [283, 236] on span "Update Wholesale" at bounding box center [281, 238] width 74 height 12
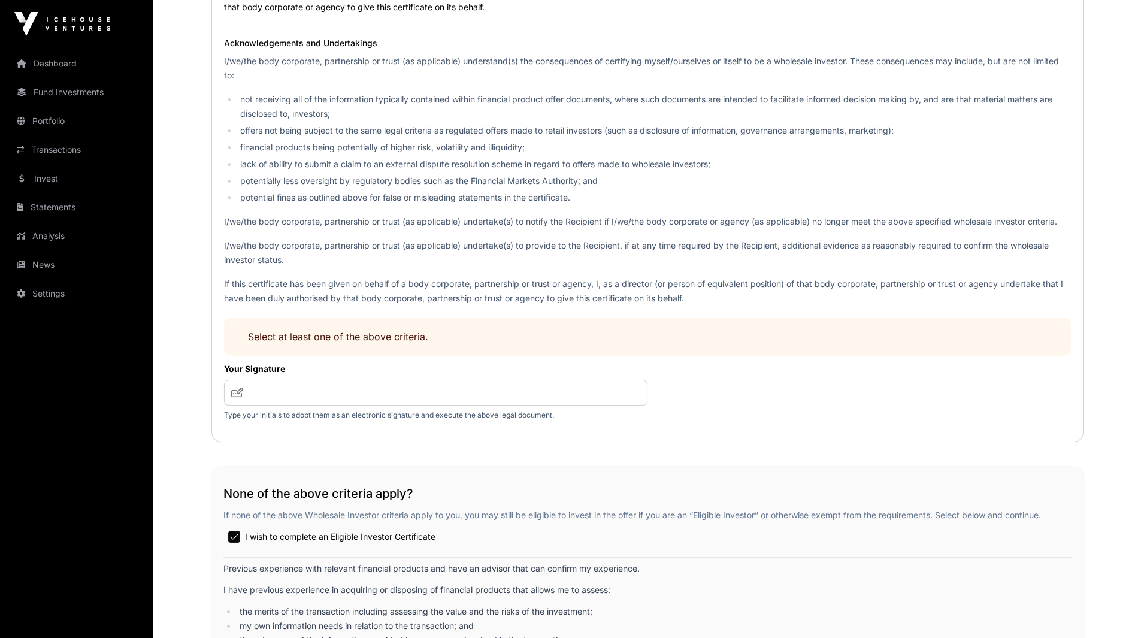
scroll to position [1529, 0]
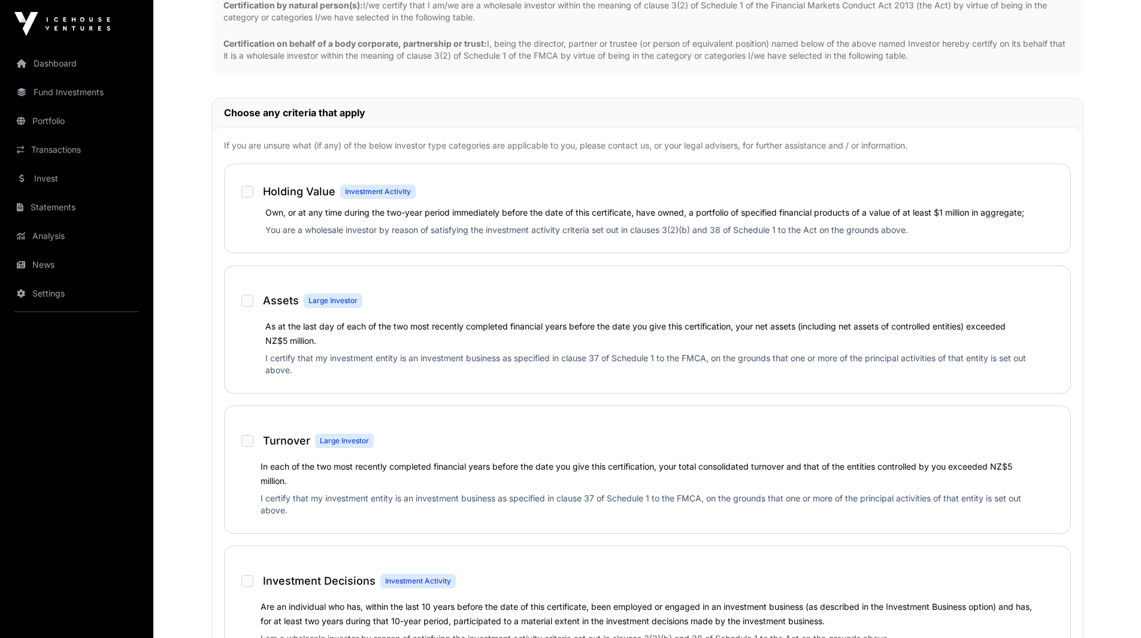
scroll to position [525, 0]
